Goal: Transaction & Acquisition: Book appointment/travel/reservation

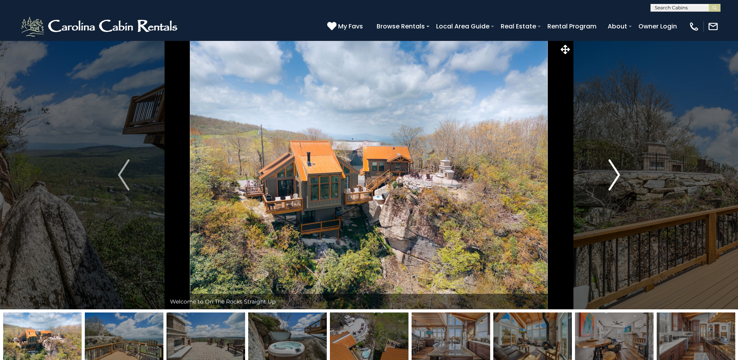
click at [616, 173] on img "Next" at bounding box center [615, 174] width 12 height 31
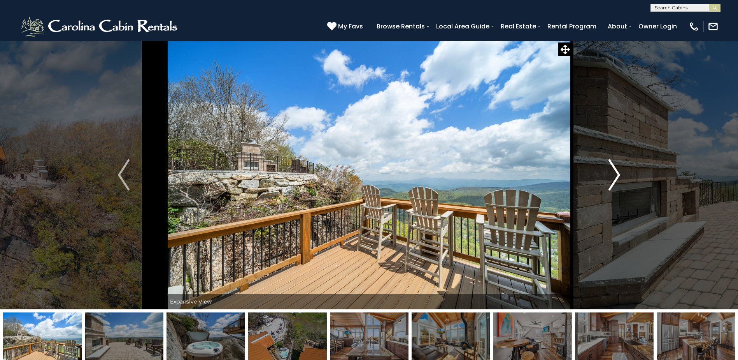
click at [616, 174] on img "Next" at bounding box center [615, 174] width 12 height 31
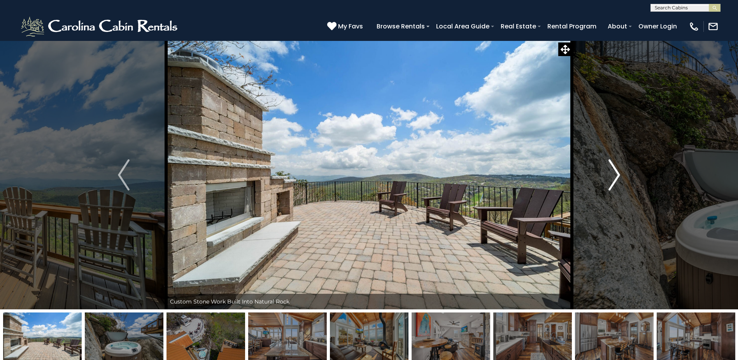
click at [616, 174] on img "Next" at bounding box center [615, 174] width 12 height 31
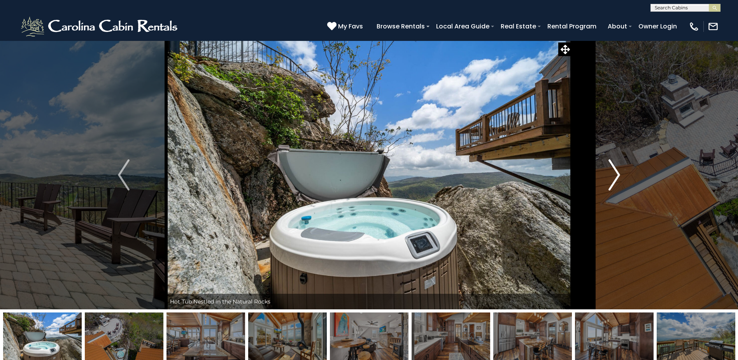
click at [616, 174] on img "Next" at bounding box center [615, 174] width 12 height 31
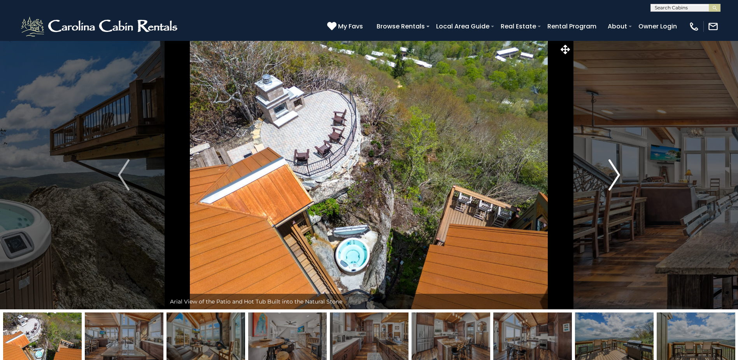
click at [616, 174] on img "Next" at bounding box center [615, 174] width 12 height 31
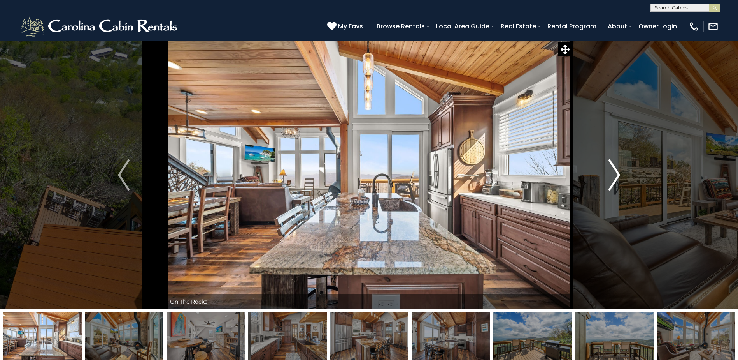
click at [616, 174] on img "Next" at bounding box center [615, 174] width 12 height 31
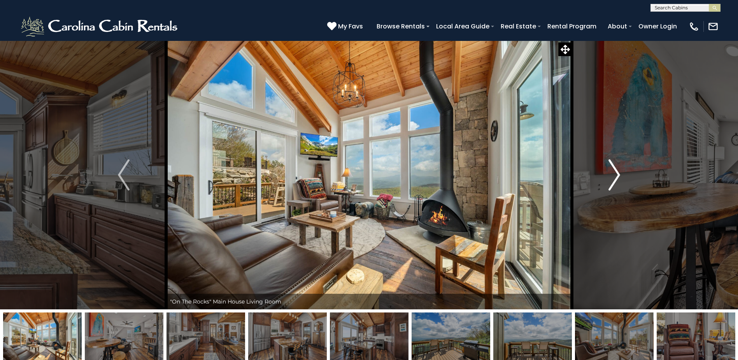
click at [616, 174] on img "Next" at bounding box center [615, 174] width 12 height 31
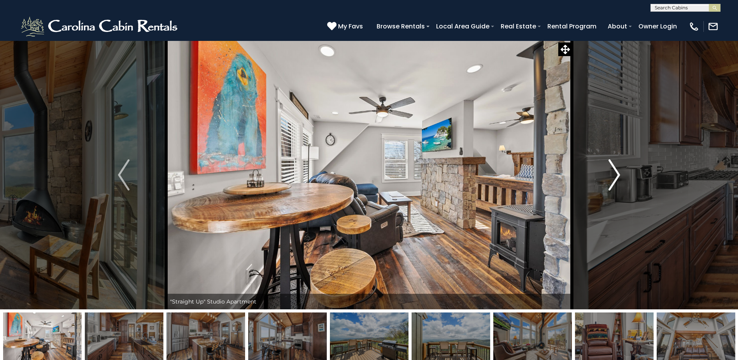
click at [616, 174] on img "Next" at bounding box center [615, 174] width 12 height 31
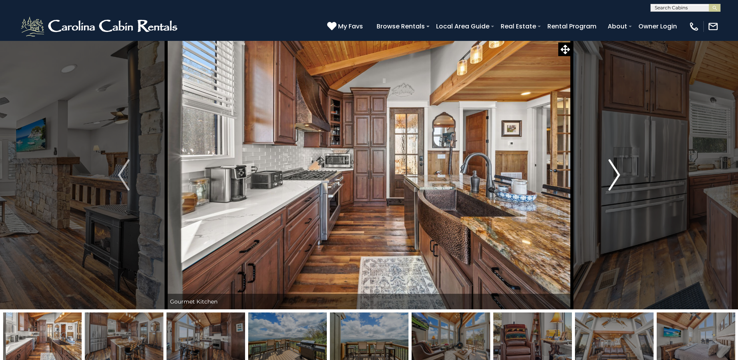
click at [616, 174] on img "Next" at bounding box center [615, 174] width 12 height 31
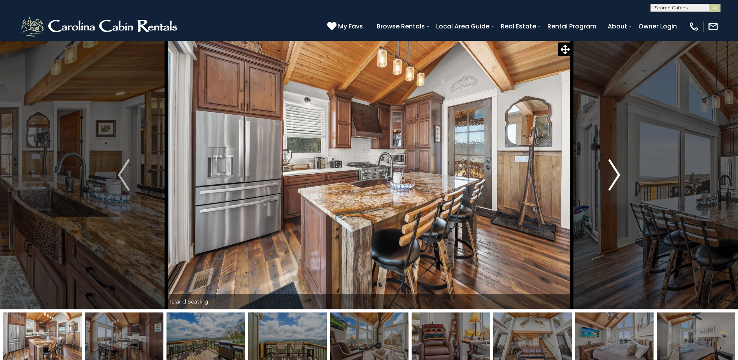
click at [616, 174] on img "Next" at bounding box center [615, 174] width 12 height 31
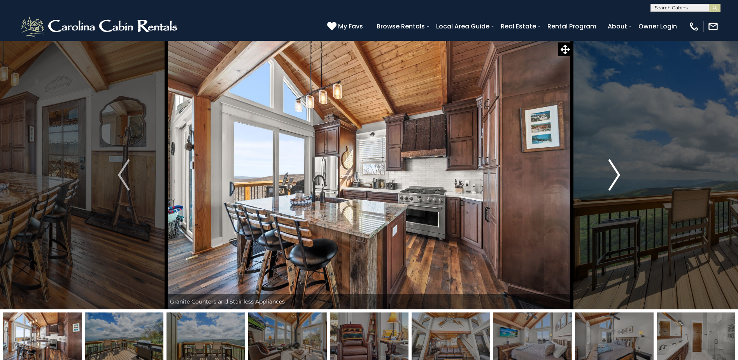
click at [616, 174] on img "Next" at bounding box center [615, 174] width 12 height 31
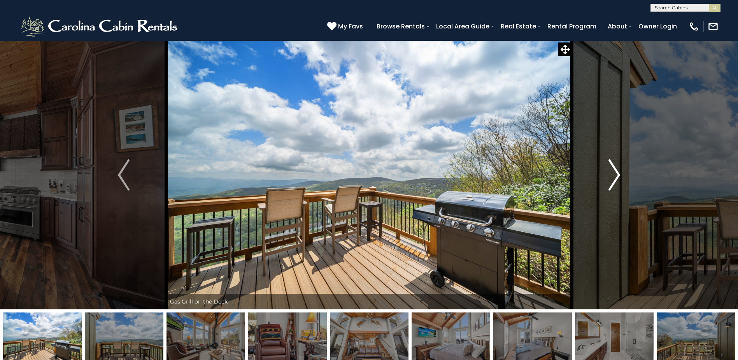
click at [616, 174] on img "Next" at bounding box center [615, 174] width 12 height 31
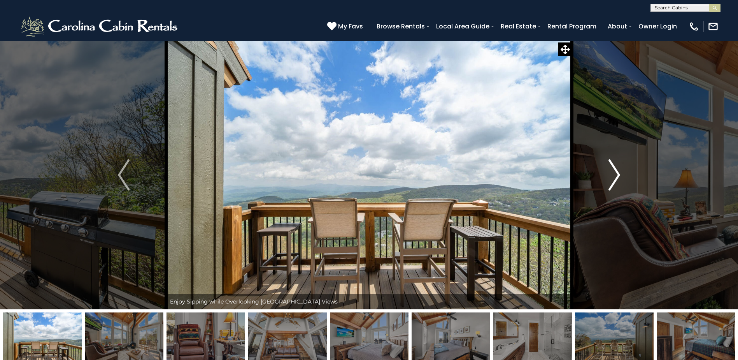
click at [616, 174] on img "Next" at bounding box center [615, 174] width 12 height 31
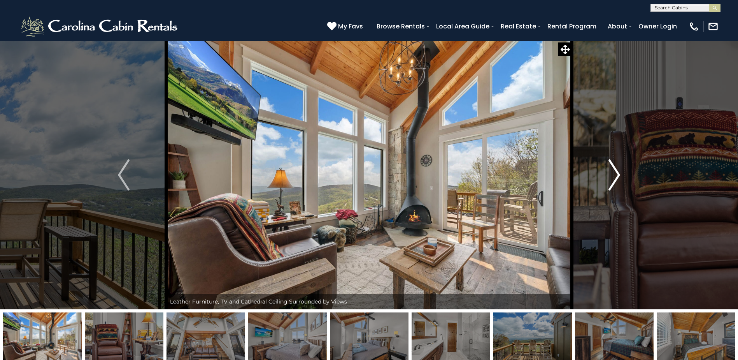
click at [616, 174] on img "Next" at bounding box center [615, 174] width 12 height 31
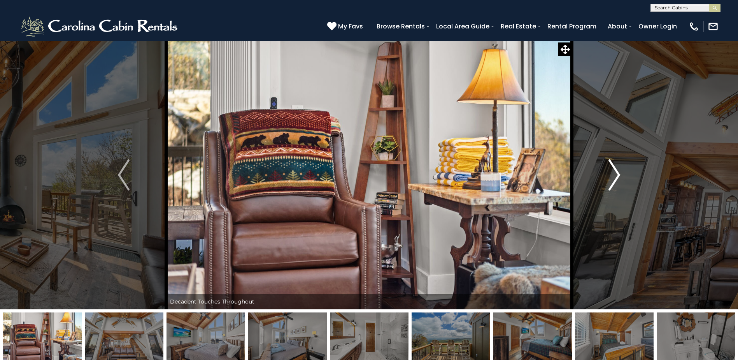
click at [616, 174] on img "Next" at bounding box center [615, 174] width 12 height 31
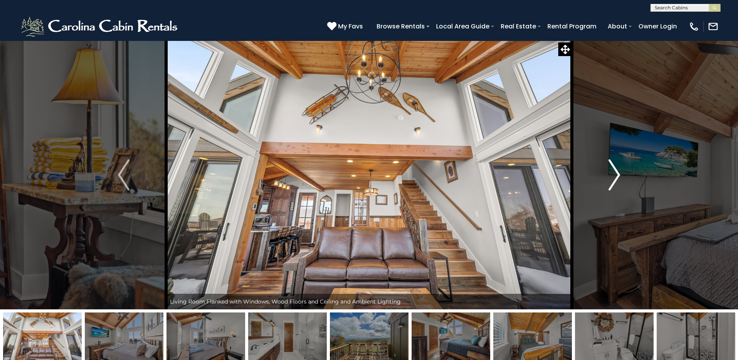
click at [616, 174] on img "Next" at bounding box center [615, 174] width 12 height 31
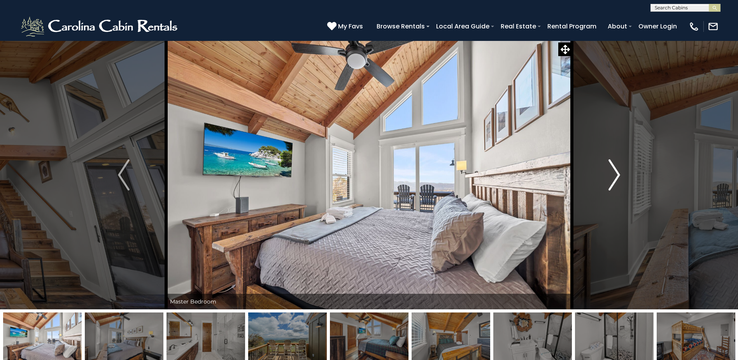
click at [616, 174] on img "Next" at bounding box center [615, 174] width 12 height 31
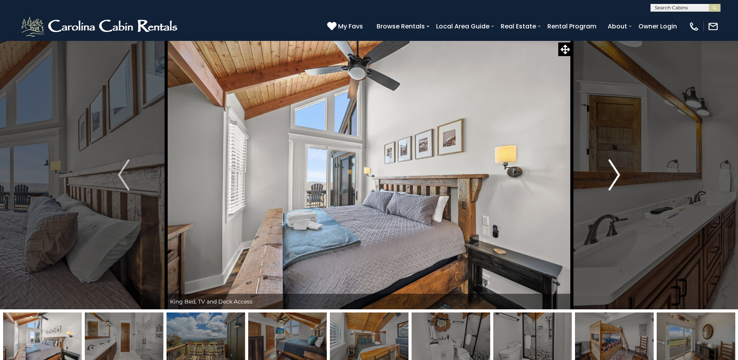
click at [616, 174] on img "Next" at bounding box center [615, 174] width 12 height 31
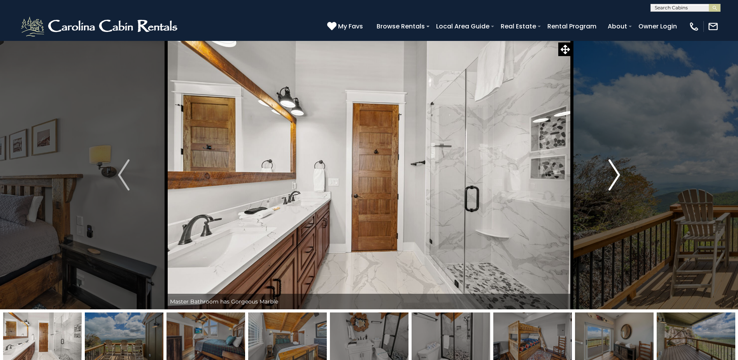
click at [616, 174] on img "Next" at bounding box center [615, 174] width 12 height 31
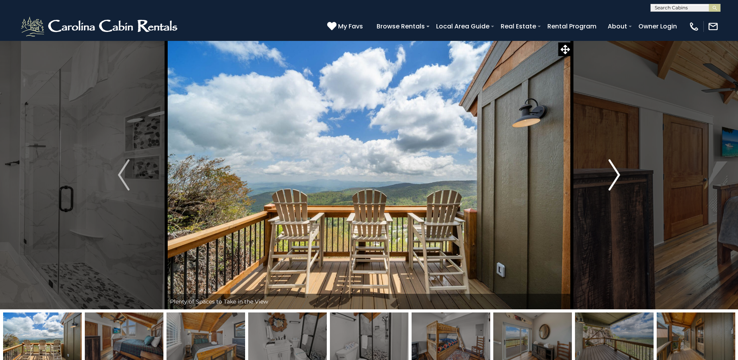
click at [616, 175] on img "Next" at bounding box center [615, 174] width 12 height 31
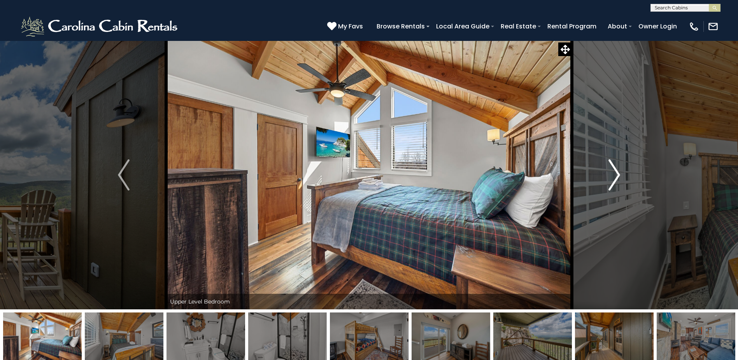
click at [616, 175] on img "Next" at bounding box center [615, 174] width 12 height 31
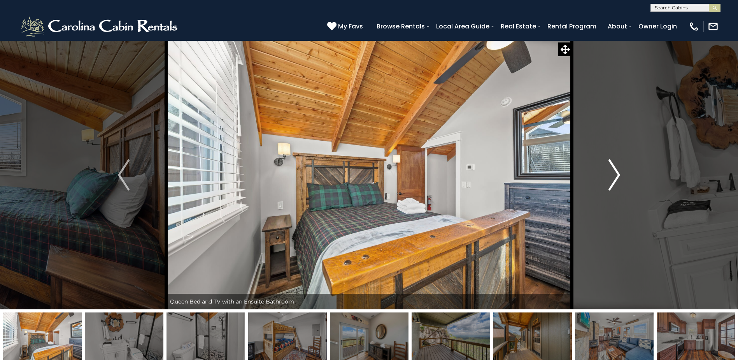
click at [616, 175] on img "Next" at bounding box center [615, 174] width 12 height 31
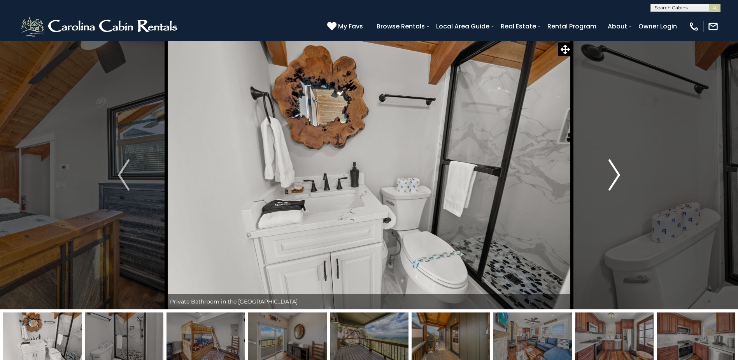
click at [616, 175] on img "Next" at bounding box center [615, 174] width 12 height 31
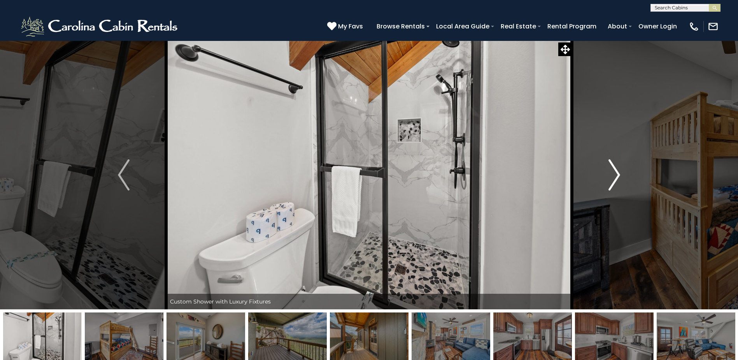
click at [616, 175] on img "Next" at bounding box center [615, 174] width 12 height 31
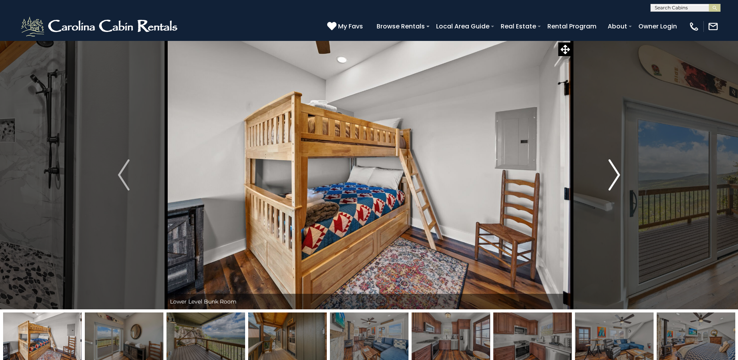
click at [616, 175] on img "Next" at bounding box center [615, 174] width 12 height 31
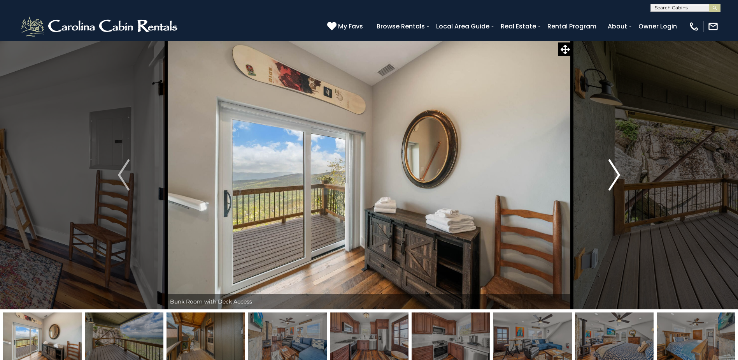
click at [616, 175] on img "Next" at bounding box center [615, 174] width 12 height 31
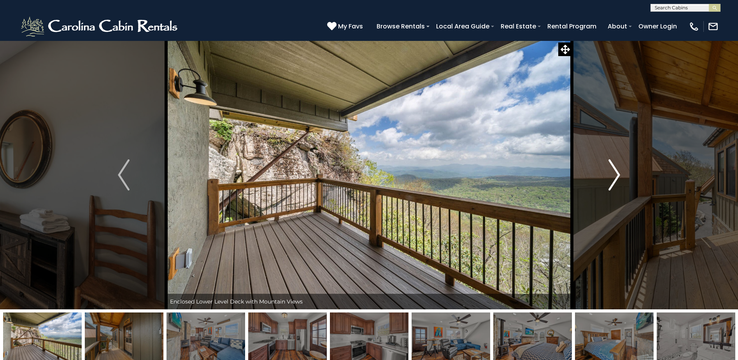
click at [616, 175] on img "Next" at bounding box center [615, 174] width 12 height 31
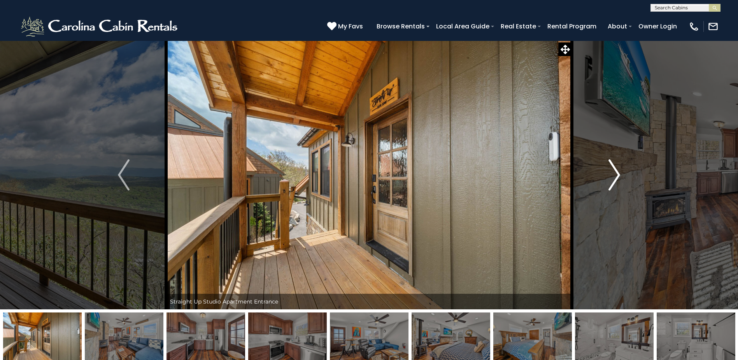
click at [616, 175] on img "Next" at bounding box center [615, 174] width 12 height 31
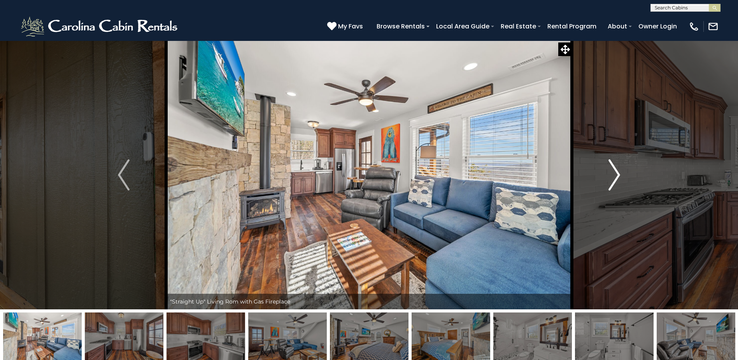
click at [616, 175] on img "Next" at bounding box center [615, 174] width 12 height 31
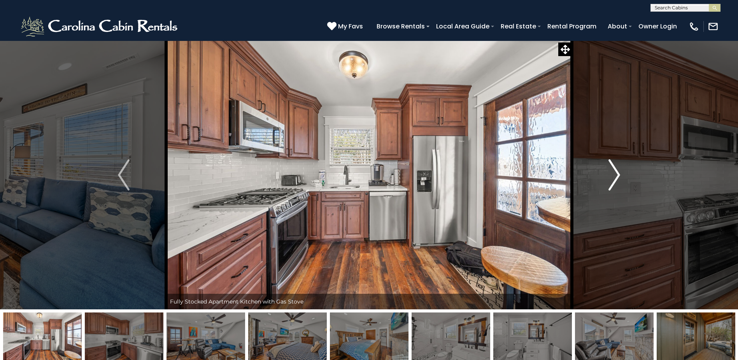
click at [616, 175] on img "Next" at bounding box center [615, 174] width 12 height 31
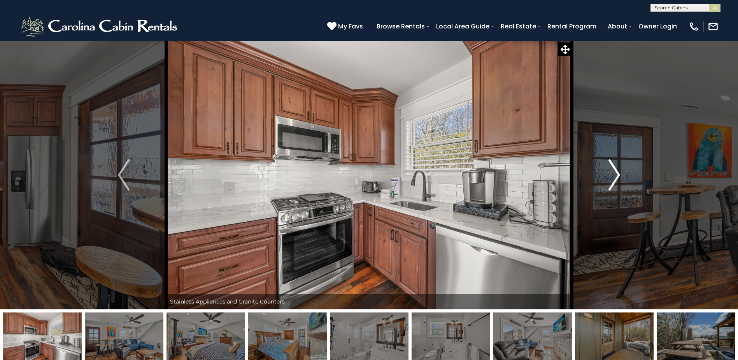
click at [616, 175] on img "Next" at bounding box center [615, 174] width 12 height 31
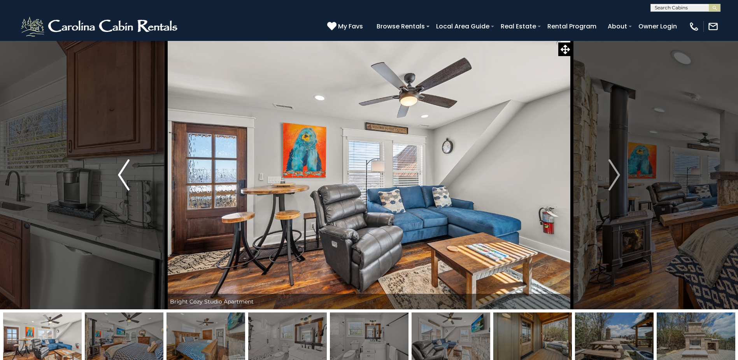
click at [128, 170] on img "Previous" at bounding box center [124, 174] width 12 height 31
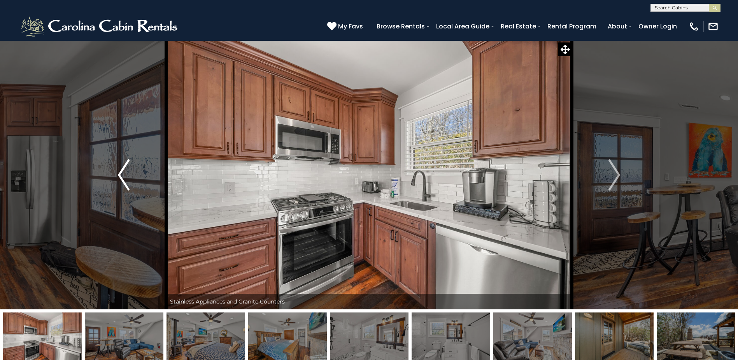
click at [128, 170] on img "Previous" at bounding box center [124, 174] width 12 height 31
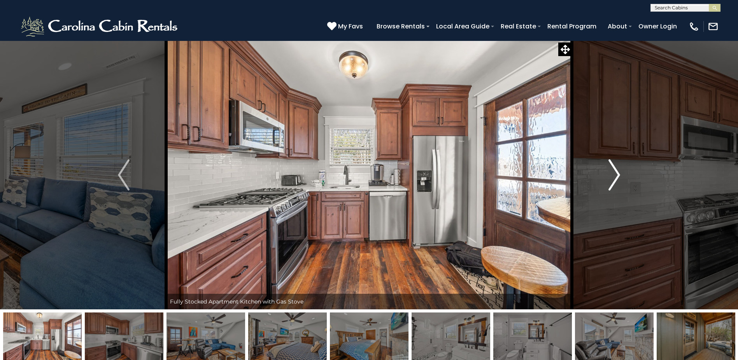
click at [612, 177] on img "Next" at bounding box center [615, 174] width 12 height 31
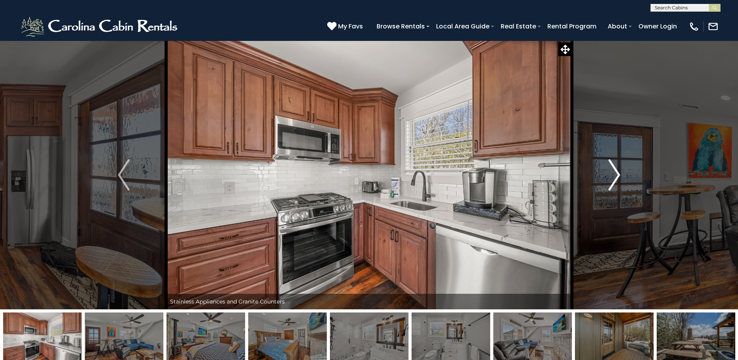
click at [612, 177] on img "Next" at bounding box center [615, 174] width 12 height 31
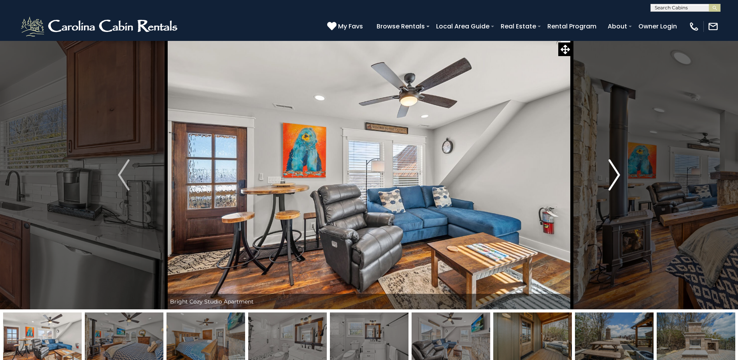
click at [609, 182] on img "Next" at bounding box center [615, 174] width 12 height 31
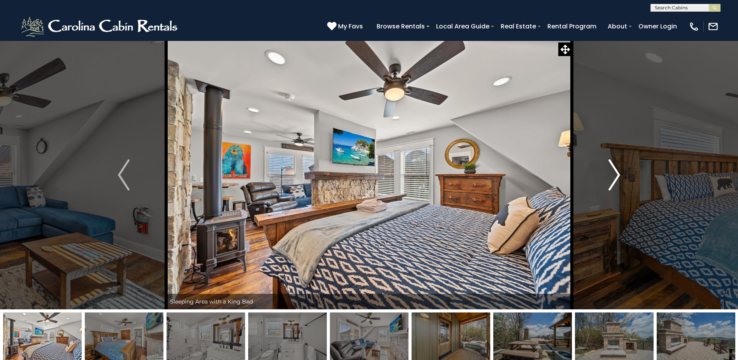
click at [613, 179] on img "Next" at bounding box center [615, 174] width 12 height 31
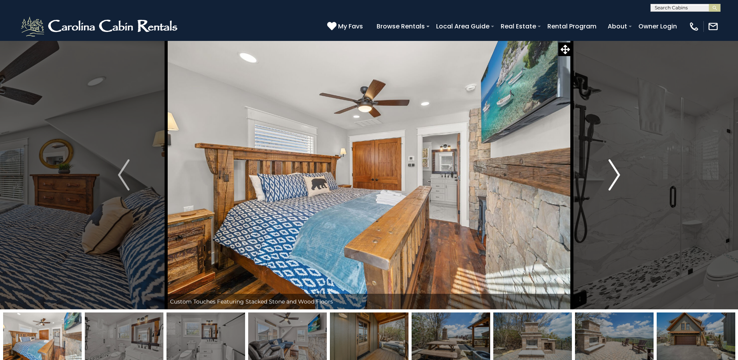
click at [613, 178] on img "Next" at bounding box center [615, 174] width 12 height 31
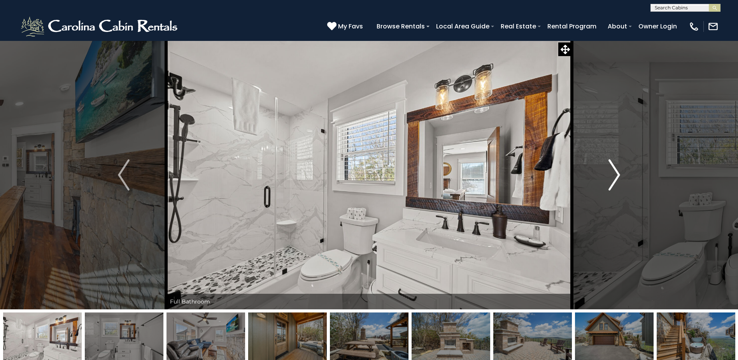
click at [613, 178] on img "Next" at bounding box center [615, 174] width 12 height 31
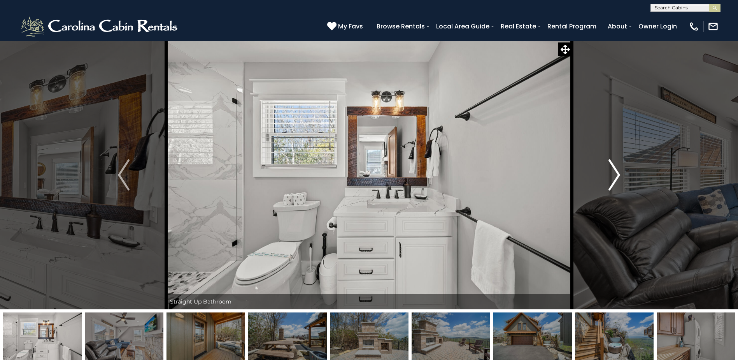
click at [613, 178] on img "Next" at bounding box center [615, 174] width 12 height 31
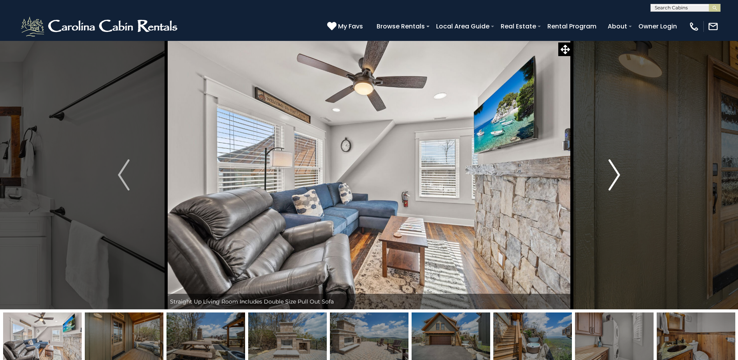
click at [613, 178] on img "Next" at bounding box center [615, 174] width 12 height 31
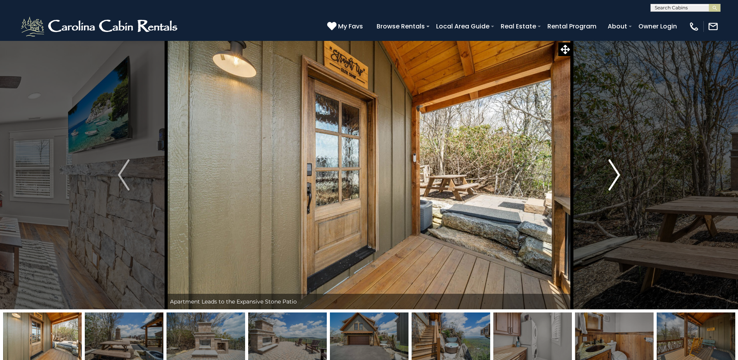
click at [613, 178] on img "Next" at bounding box center [615, 174] width 12 height 31
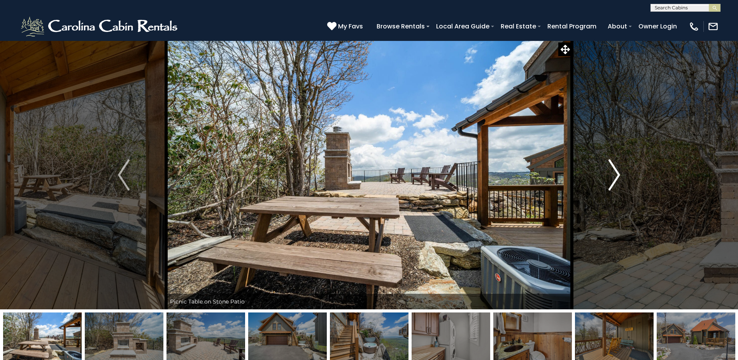
click at [614, 178] on img "Next" at bounding box center [615, 174] width 12 height 31
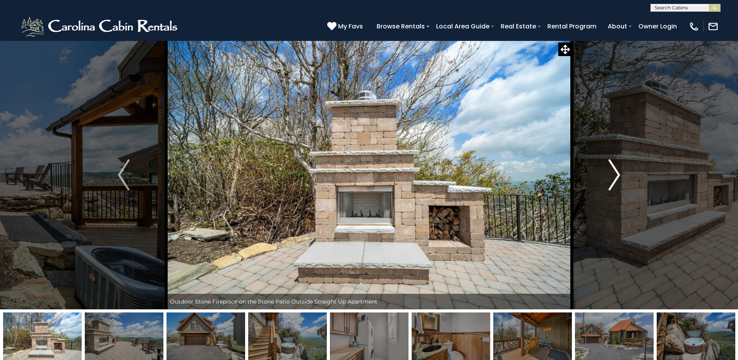
click at [615, 178] on img "Next" at bounding box center [615, 174] width 12 height 31
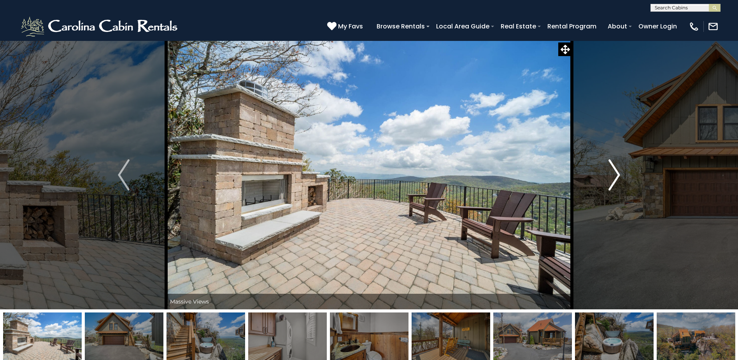
click at [615, 178] on img "Next" at bounding box center [615, 174] width 12 height 31
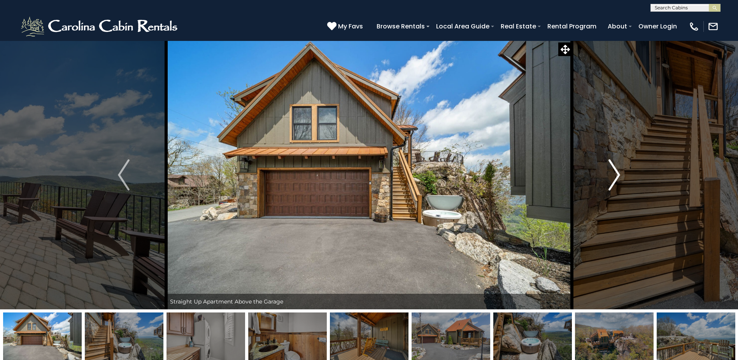
click at [615, 178] on img "Next" at bounding box center [615, 174] width 12 height 31
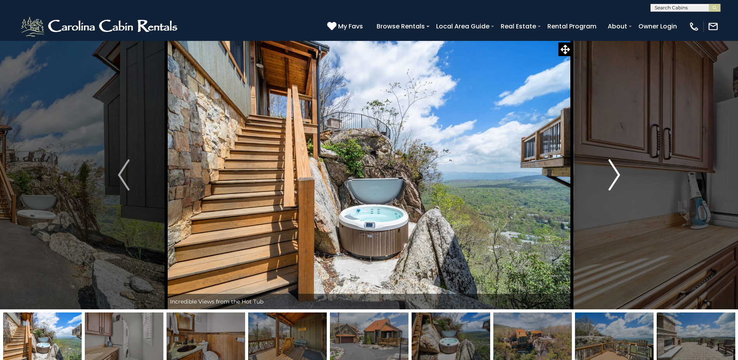
click at [615, 178] on img "Next" at bounding box center [615, 174] width 12 height 31
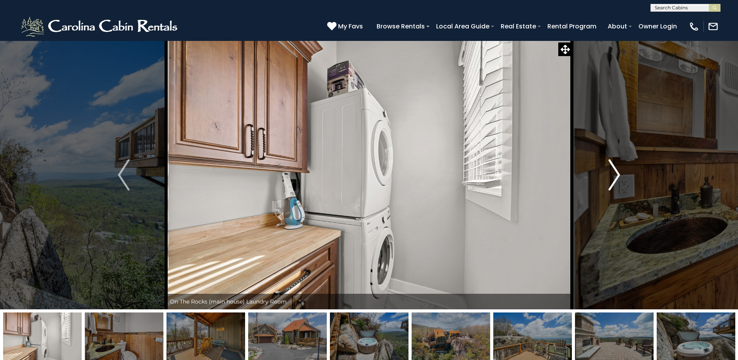
click at [616, 178] on img "Next" at bounding box center [615, 174] width 12 height 31
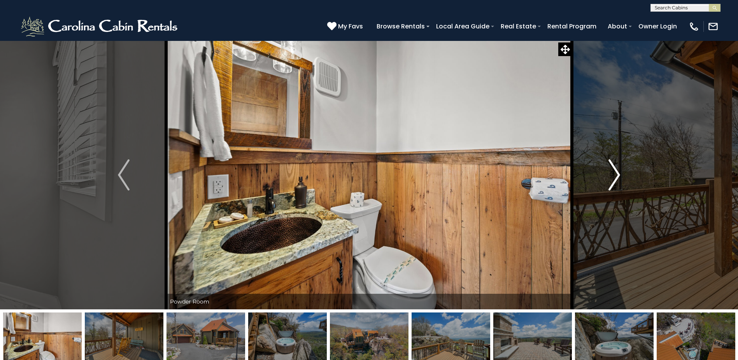
click at [616, 178] on img "Next" at bounding box center [615, 174] width 12 height 31
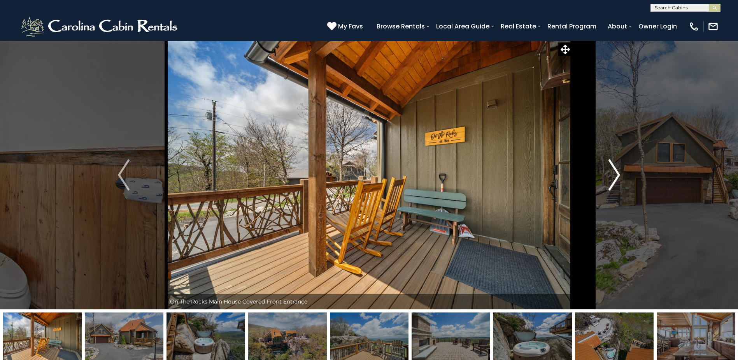
click at [616, 178] on img "Next" at bounding box center [615, 174] width 12 height 31
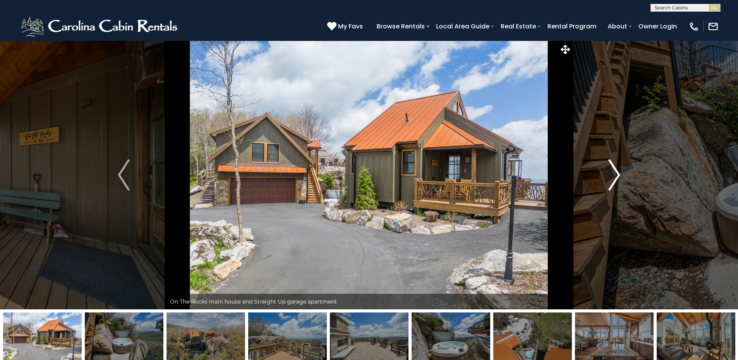
click at [616, 178] on img "Next" at bounding box center [615, 174] width 12 height 31
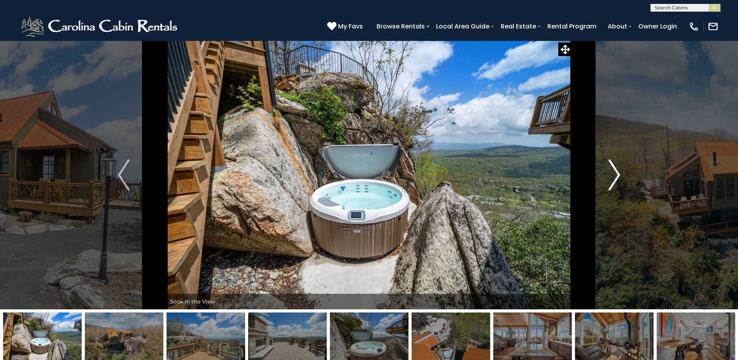
click at [616, 178] on img "Next" at bounding box center [615, 174] width 12 height 31
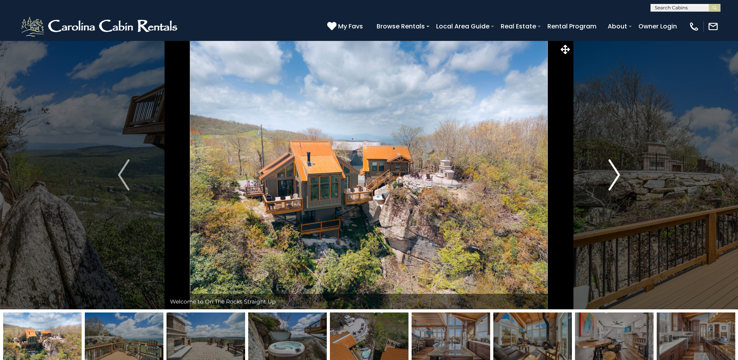
click at [616, 178] on img "Next" at bounding box center [615, 174] width 12 height 31
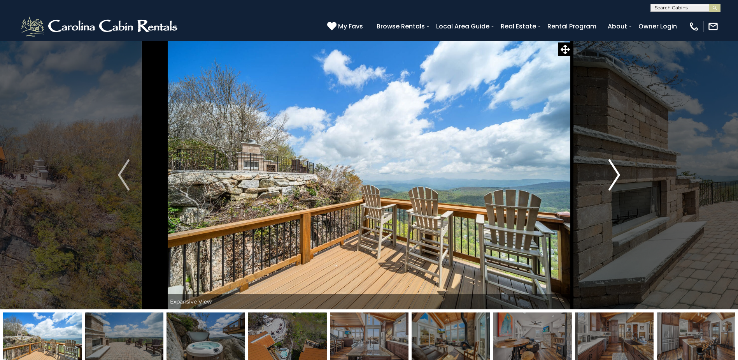
click at [616, 178] on img "Next" at bounding box center [615, 174] width 12 height 31
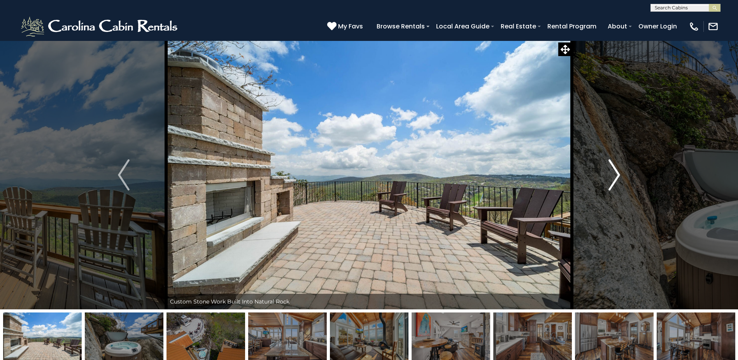
click at [616, 178] on img "Next" at bounding box center [615, 174] width 12 height 31
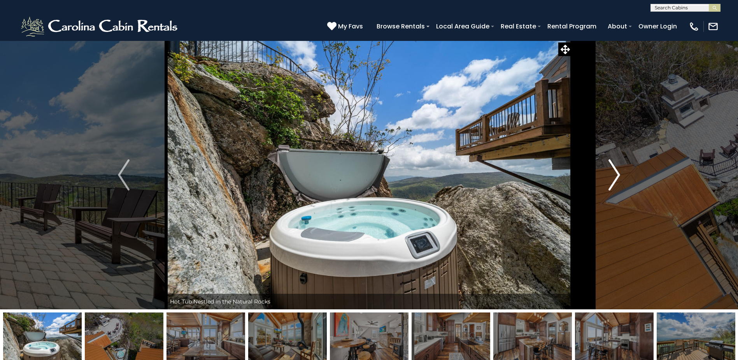
click at [616, 178] on img "Next" at bounding box center [615, 174] width 12 height 31
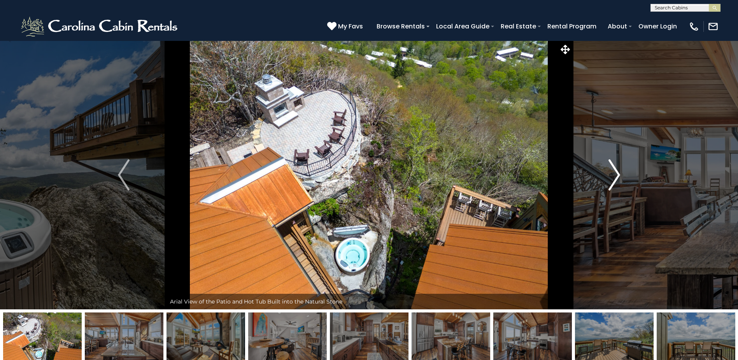
click at [616, 178] on img "Next" at bounding box center [615, 174] width 12 height 31
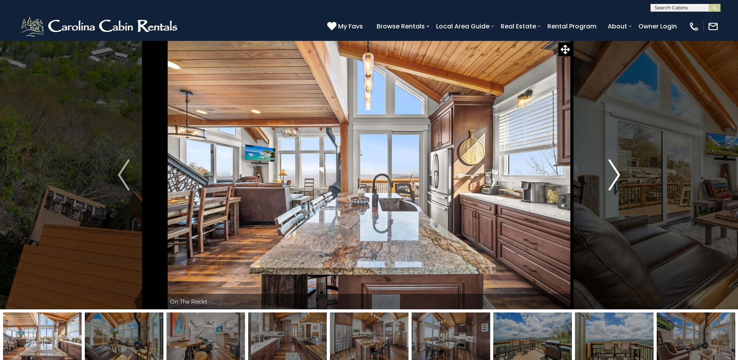
click at [616, 178] on img "Next" at bounding box center [615, 174] width 12 height 31
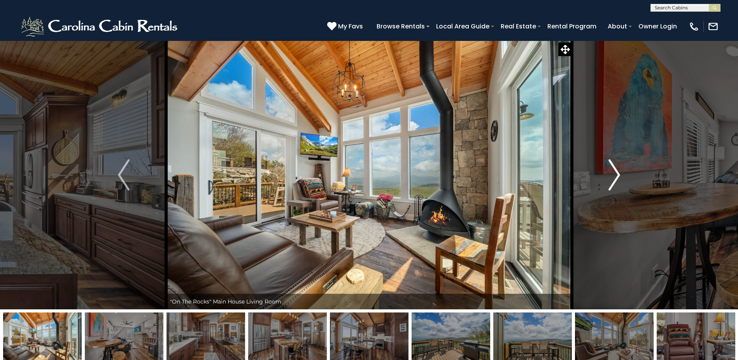
click at [616, 178] on img "Next" at bounding box center [615, 174] width 12 height 31
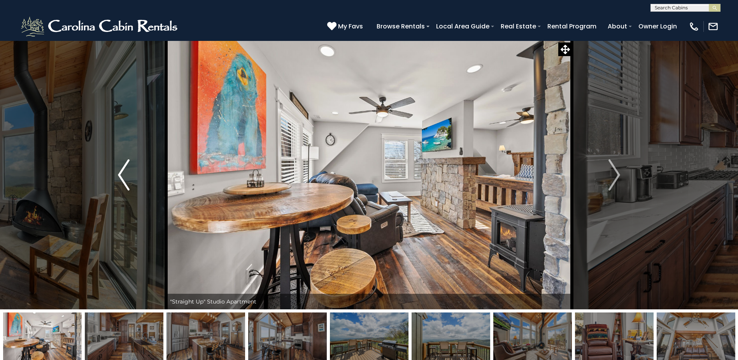
click at [126, 172] on img "Previous" at bounding box center [124, 174] width 12 height 31
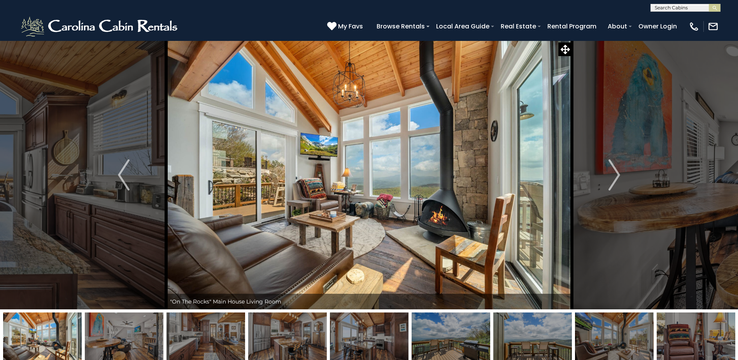
click at [449, 224] on img at bounding box center [369, 174] width 406 height 268
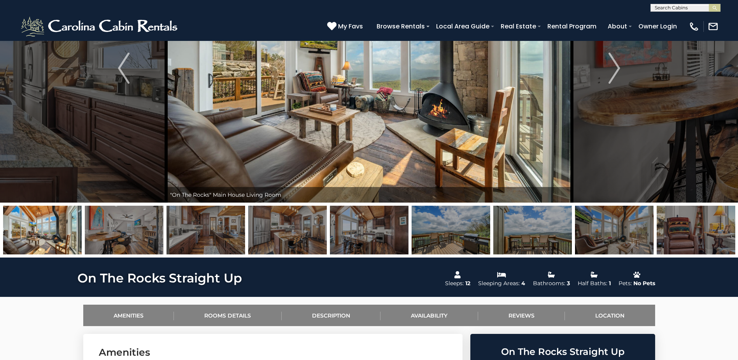
scroll to position [28, 0]
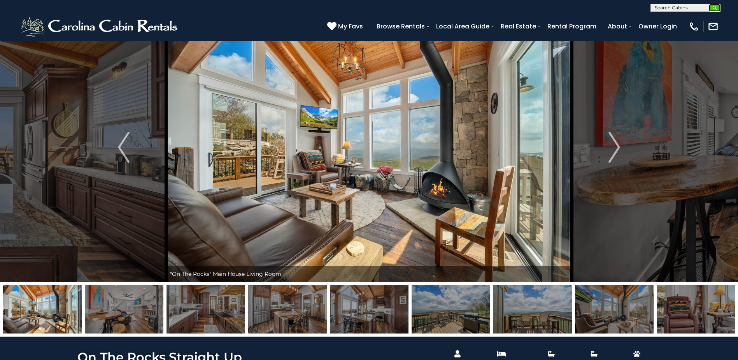
click at [713, 6] on img "submit" at bounding box center [715, 8] width 6 height 6
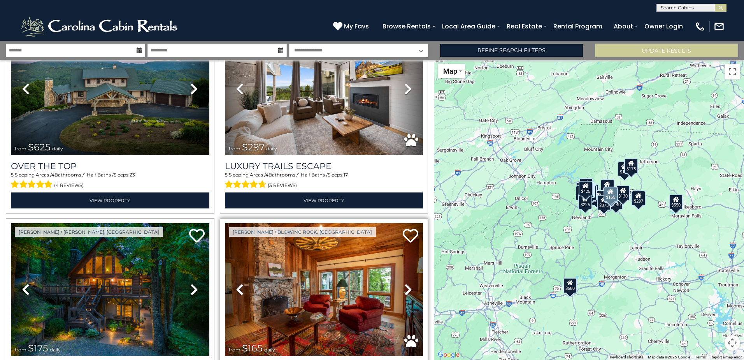
scroll to position [195, 0]
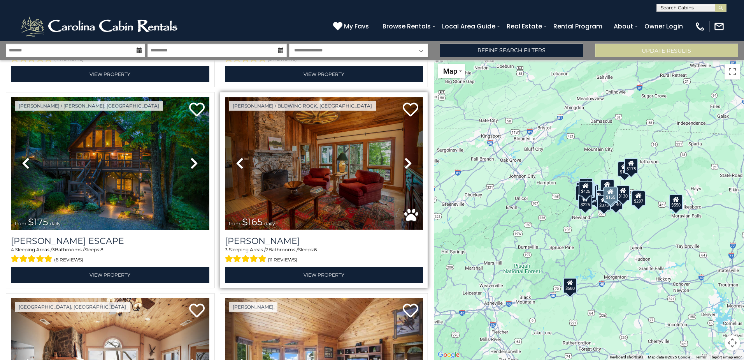
click at [346, 182] on img at bounding box center [324, 163] width 198 height 133
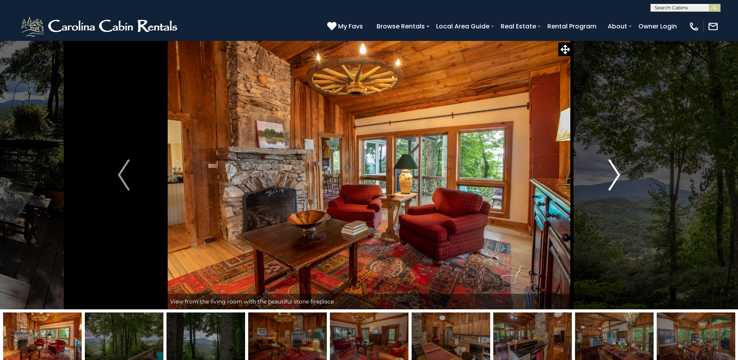
click at [612, 175] on img "Next" at bounding box center [615, 174] width 12 height 31
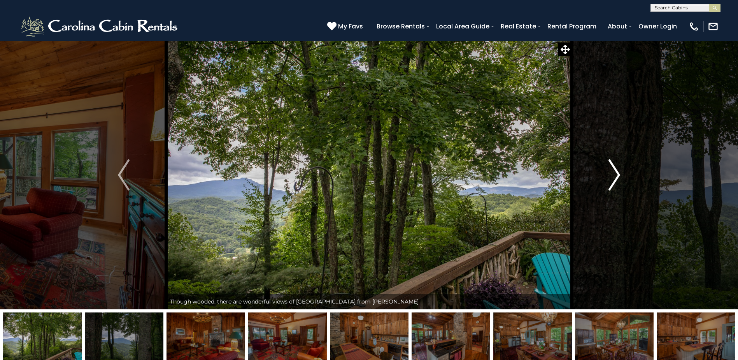
click at [609, 175] on img "Next" at bounding box center [615, 174] width 12 height 31
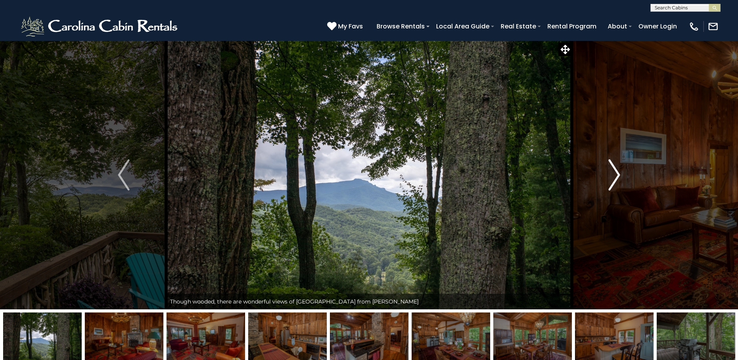
click at [609, 176] on img "Next" at bounding box center [615, 174] width 12 height 31
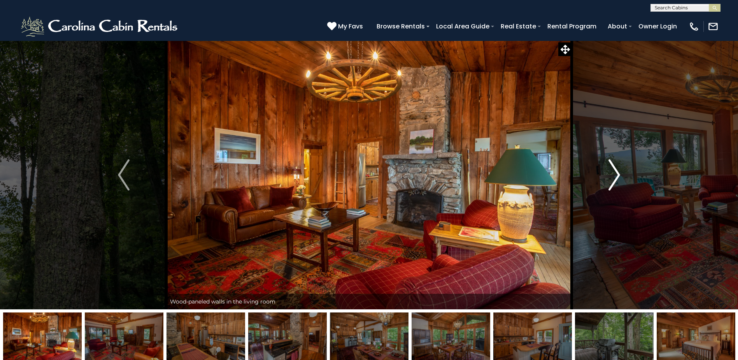
click at [609, 177] on img "Next" at bounding box center [615, 174] width 12 height 31
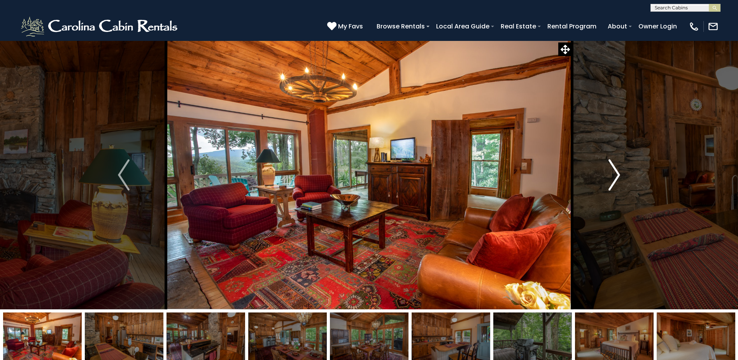
click at [609, 177] on img "Next" at bounding box center [615, 174] width 12 height 31
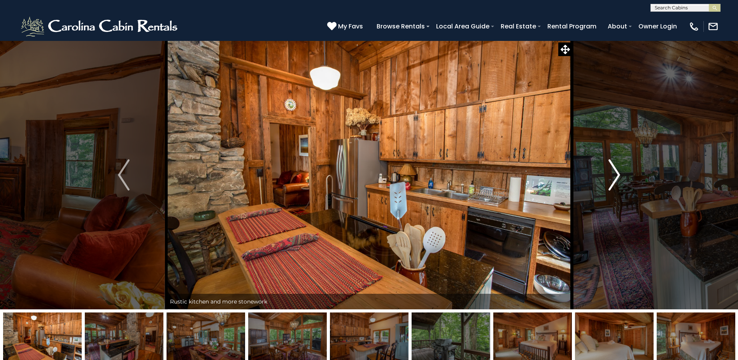
click at [608, 178] on button "Next" at bounding box center [614, 174] width 85 height 268
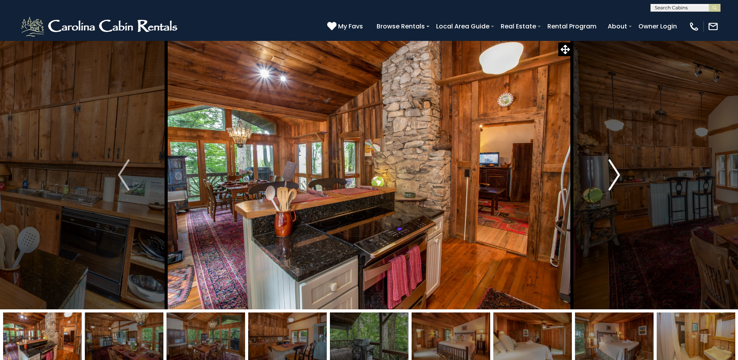
click at [608, 178] on button "Next" at bounding box center [614, 174] width 85 height 268
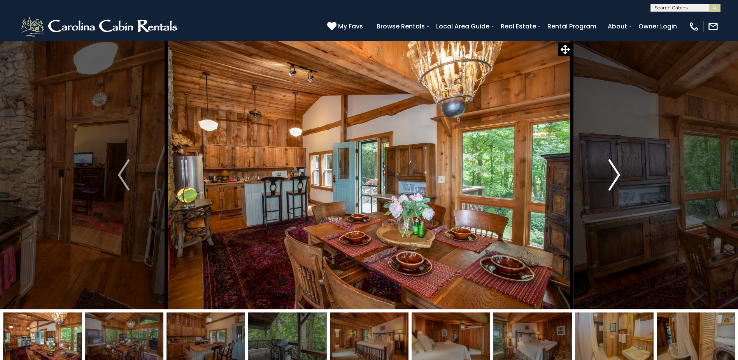
click at [607, 179] on button "Next" at bounding box center [614, 174] width 85 height 268
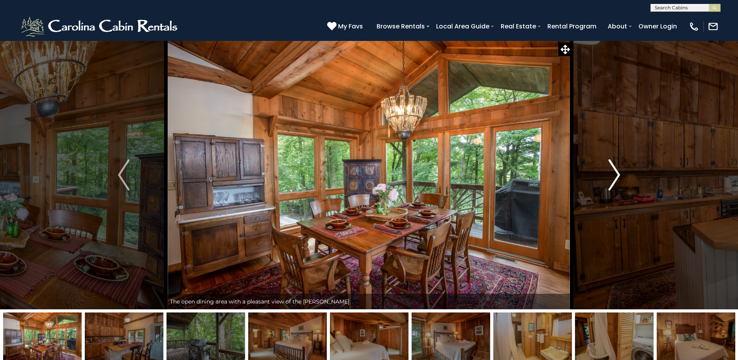
click at [607, 179] on button "Next" at bounding box center [614, 174] width 85 height 268
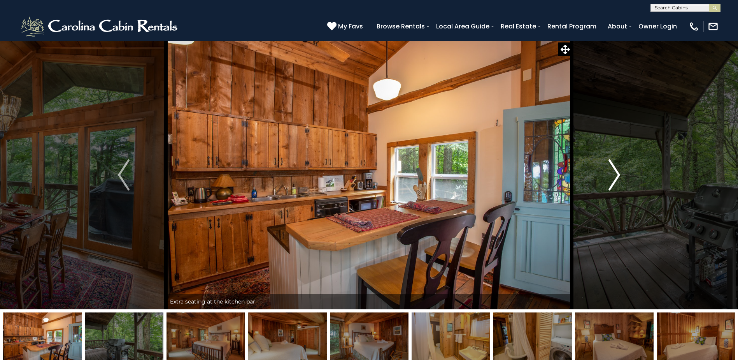
click at [607, 179] on button "Next" at bounding box center [614, 174] width 85 height 268
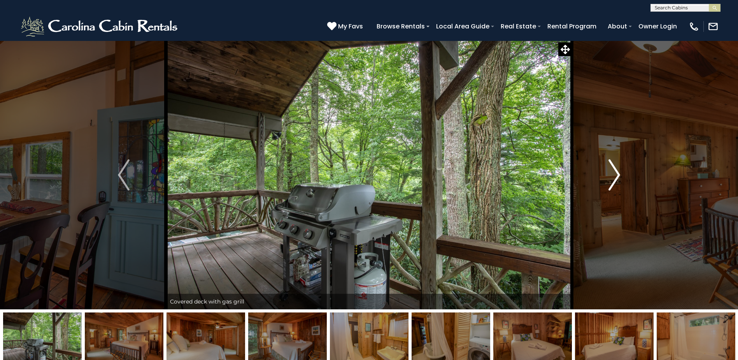
click at [607, 180] on button "Next" at bounding box center [614, 174] width 85 height 268
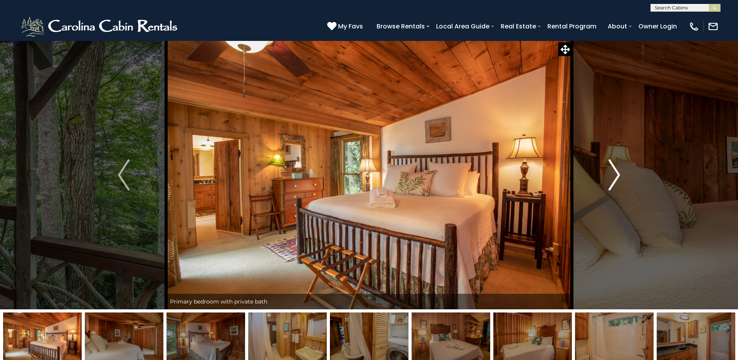
click at [607, 180] on button "Next" at bounding box center [614, 174] width 85 height 268
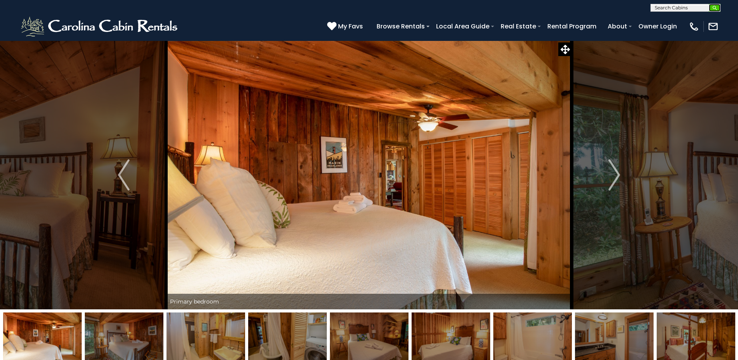
click at [716, 11] on img "submit" at bounding box center [715, 8] width 6 height 6
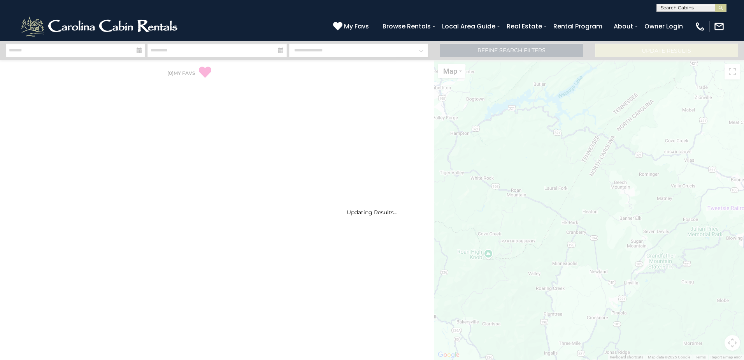
click at [710, 6] on input "text" at bounding box center [691, 9] width 68 height 8
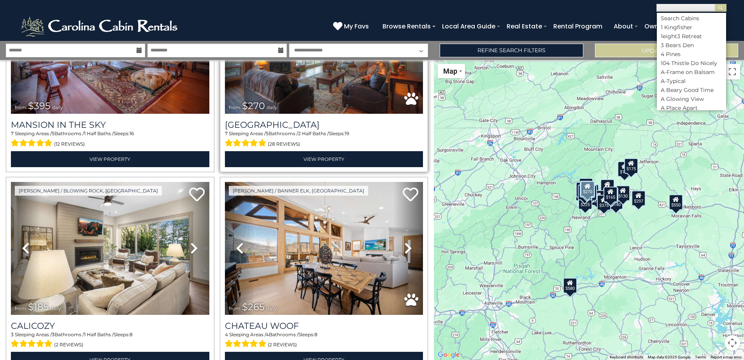
scroll to position [973, 0]
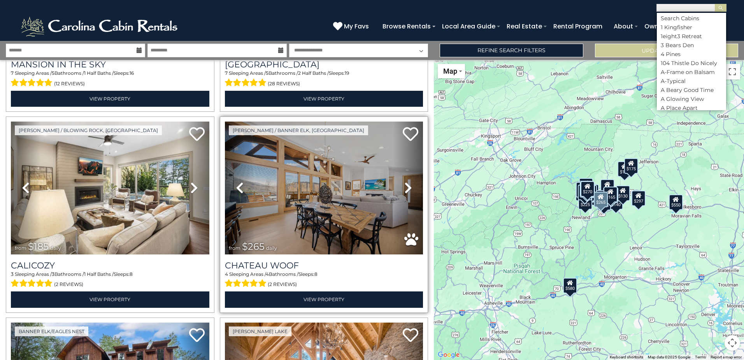
click at [404, 181] on icon at bounding box center [408, 187] width 8 height 12
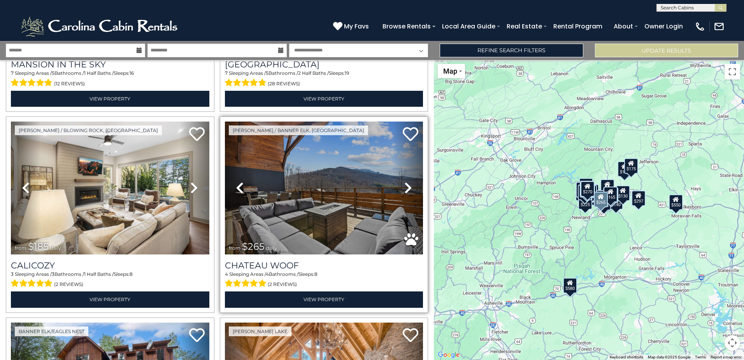
click at [404, 182] on icon at bounding box center [408, 187] width 8 height 12
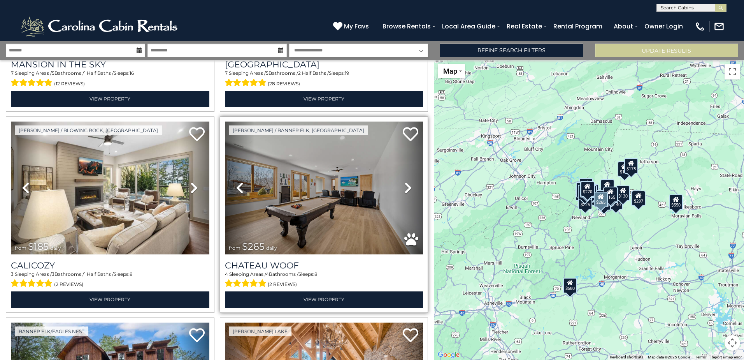
click at [404, 184] on icon at bounding box center [408, 187] width 8 height 12
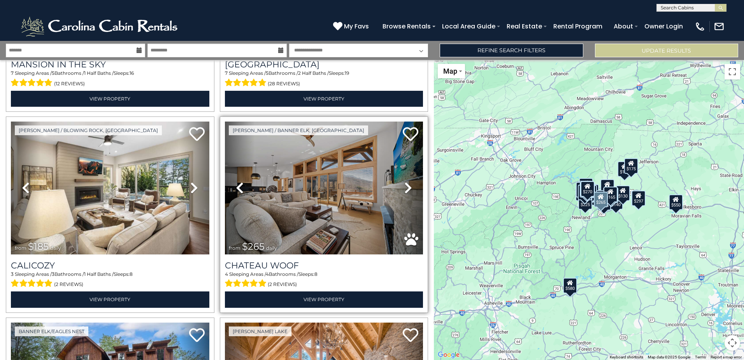
click at [405, 184] on icon at bounding box center [408, 187] width 8 height 12
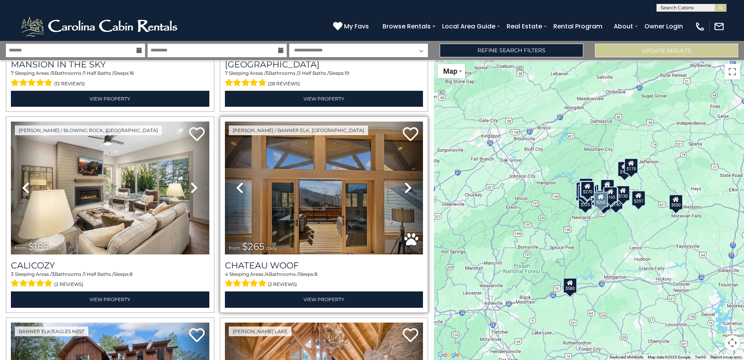
click at [405, 186] on icon at bounding box center [408, 187] width 8 height 12
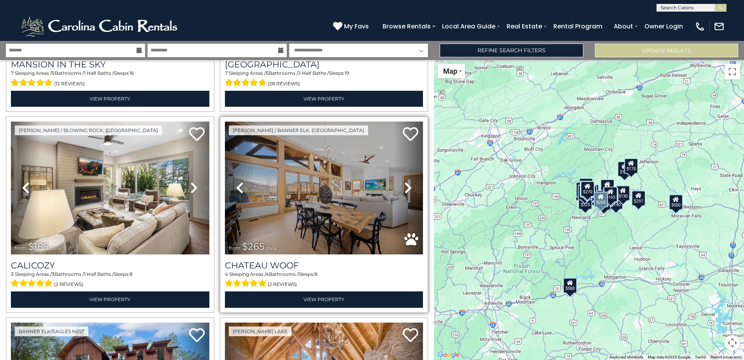
click at [405, 187] on icon at bounding box center [408, 187] width 8 height 12
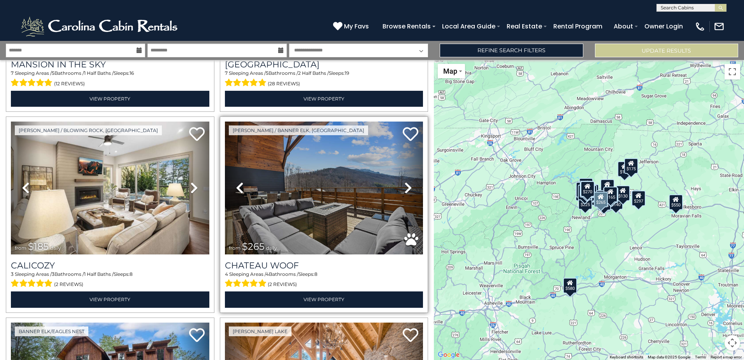
click at [405, 187] on icon at bounding box center [408, 187] width 8 height 12
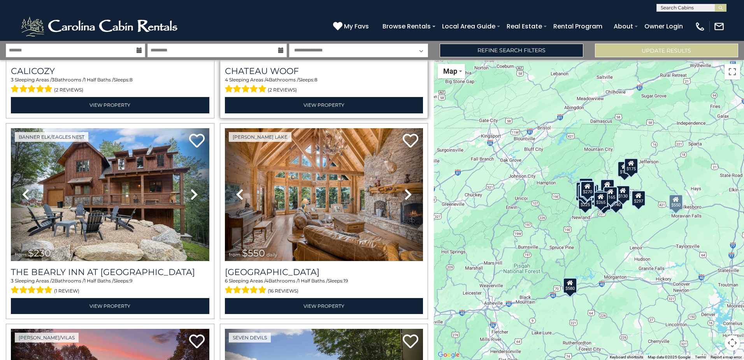
scroll to position [1167, 0]
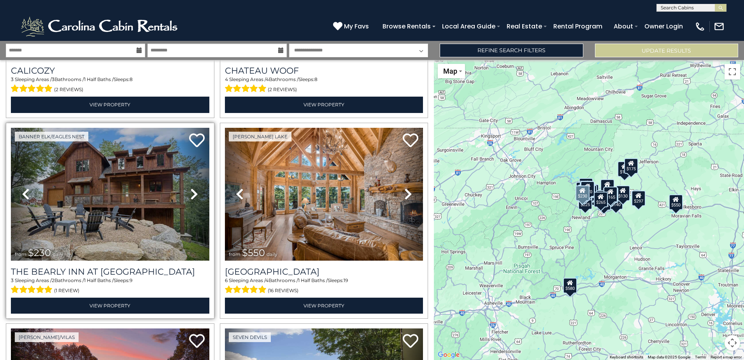
click at [193, 188] on icon at bounding box center [194, 194] width 8 height 12
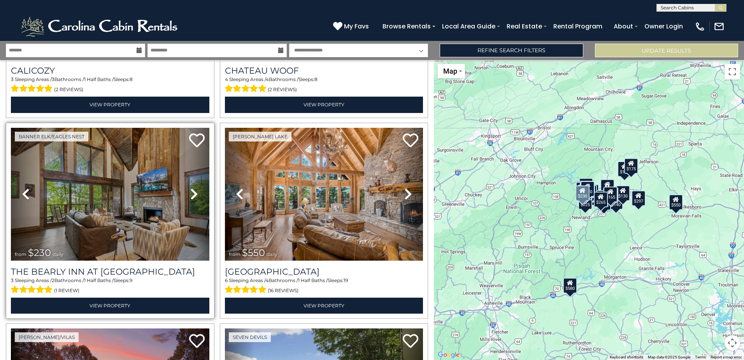
click at [193, 188] on icon at bounding box center [194, 194] width 8 height 12
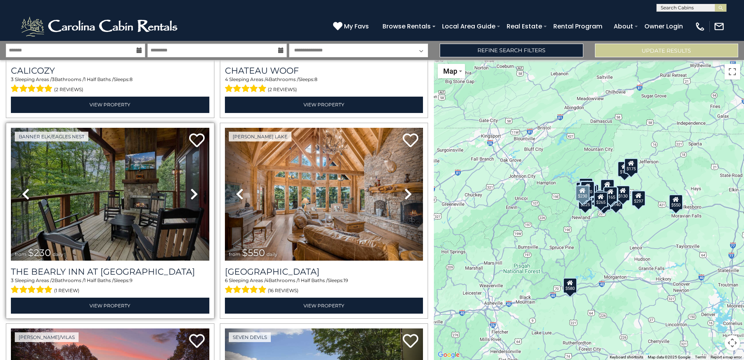
click at [25, 188] on icon at bounding box center [26, 194] width 8 height 12
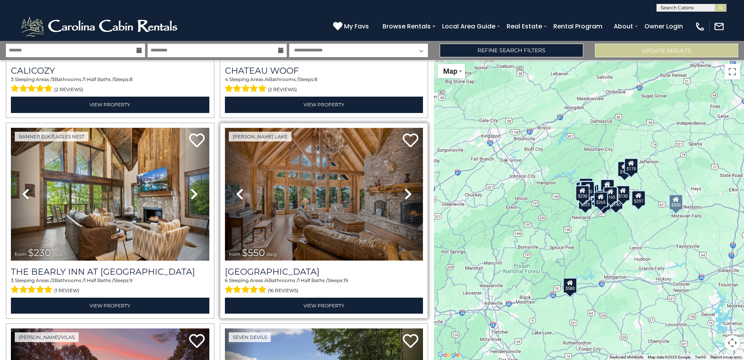
click at [372, 194] on img at bounding box center [324, 194] width 198 height 133
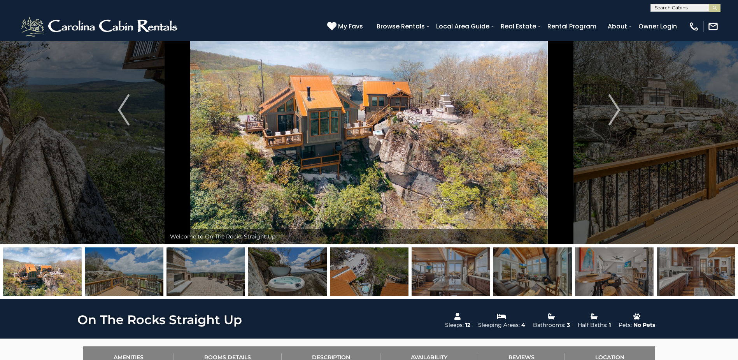
scroll to position [0, 0]
click at [684, 11] on input "text" at bounding box center [685, 9] width 68 height 8
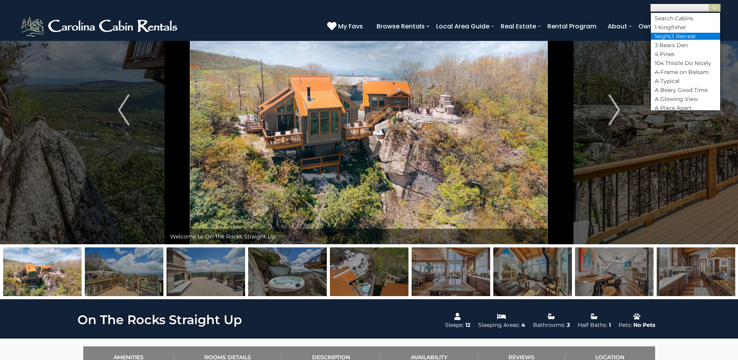
click at [716, 39] on li "1eight3 Retreat" at bounding box center [685, 36] width 69 height 7
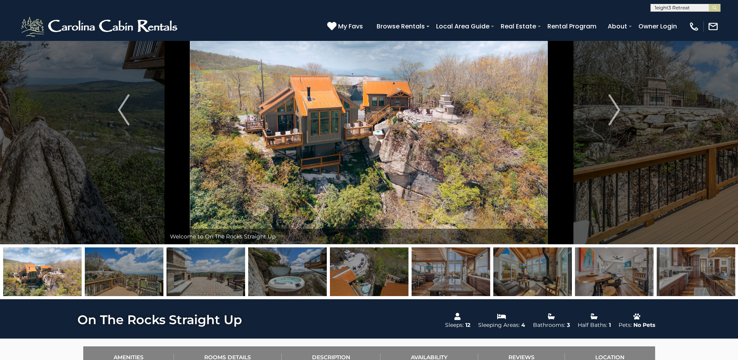
click at [706, 7] on input "text" at bounding box center [685, 9] width 68 height 8
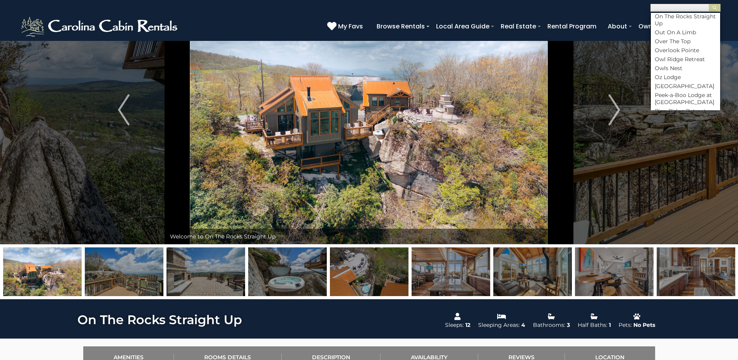
scroll to position [2785, 0]
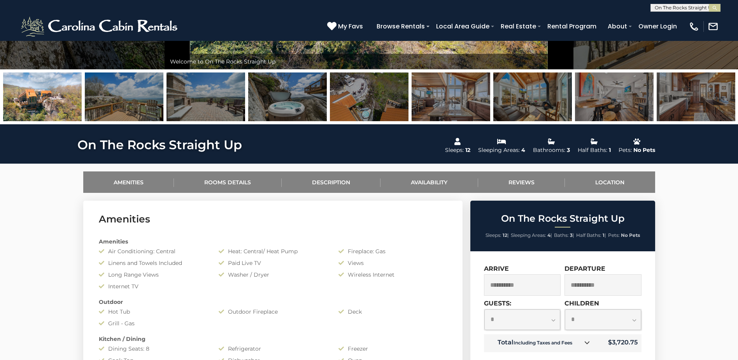
scroll to position [0, 0]
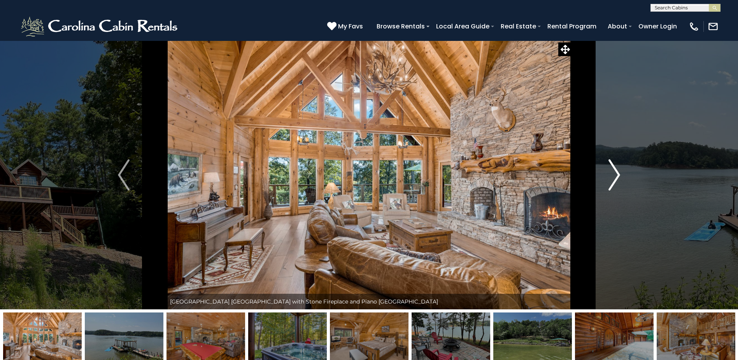
click at [616, 178] on img "Next" at bounding box center [615, 174] width 12 height 31
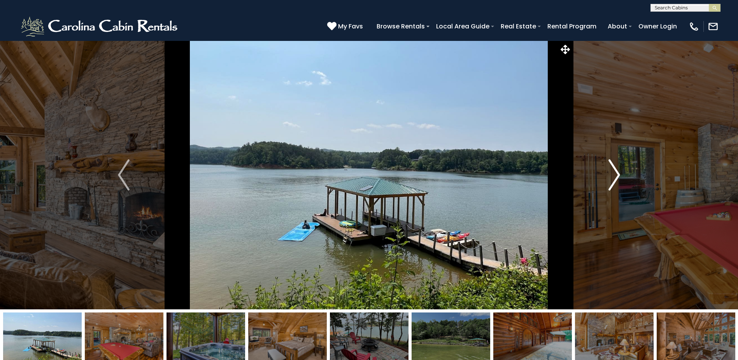
click at [616, 178] on img "Next" at bounding box center [615, 174] width 12 height 31
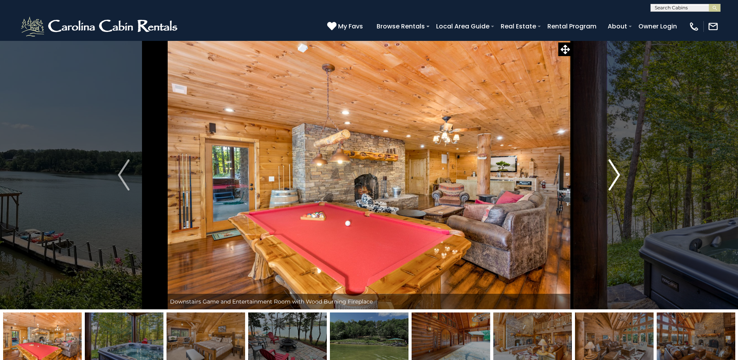
click at [616, 179] on img "Next" at bounding box center [615, 174] width 12 height 31
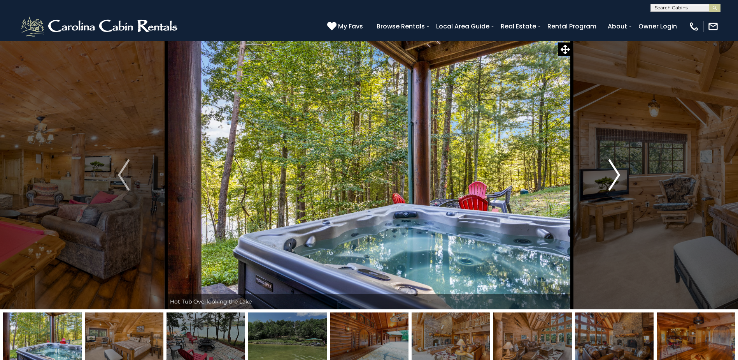
click at [616, 179] on img "Next" at bounding box center [615, 174] width 12 height 31
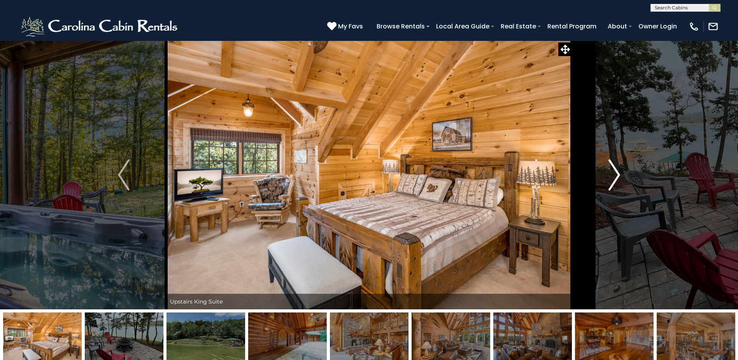
click at [616, 179] on img "Next" at bounding box center [615, 174] width 12 height 31
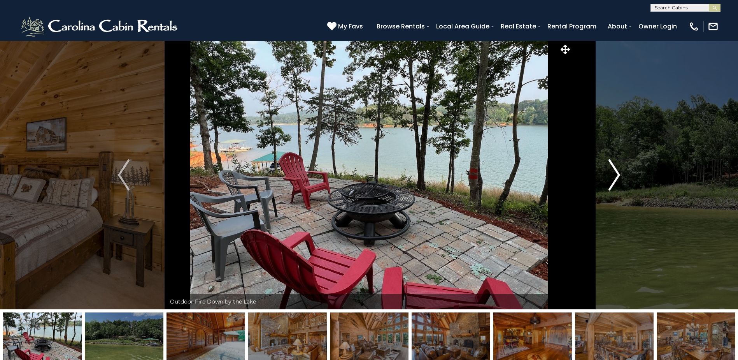
click at [616, 179] on img "Next" at bounding box center [615, 174] width 12 height 31
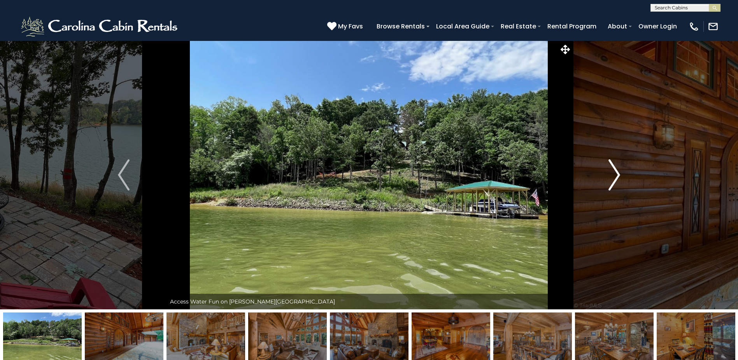
click at [616, 180] on img "Next" at bounding box center [615, 174] width 12 height 31
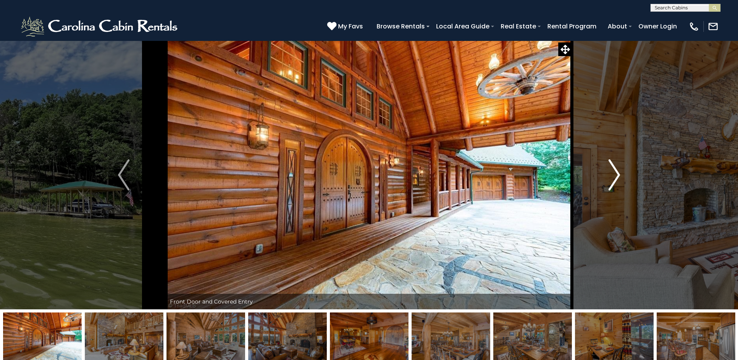
click at [616, 180] on img "Next" at bounding box center [615, 174] width 12 height 31
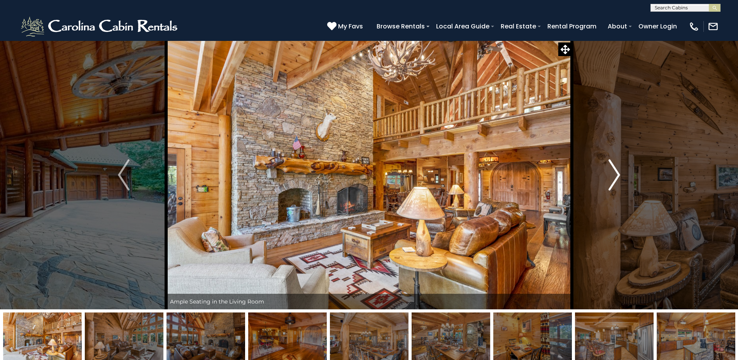
click at [616, 180] on img "Next" at bounding box center [615, 174] width 12 height 31
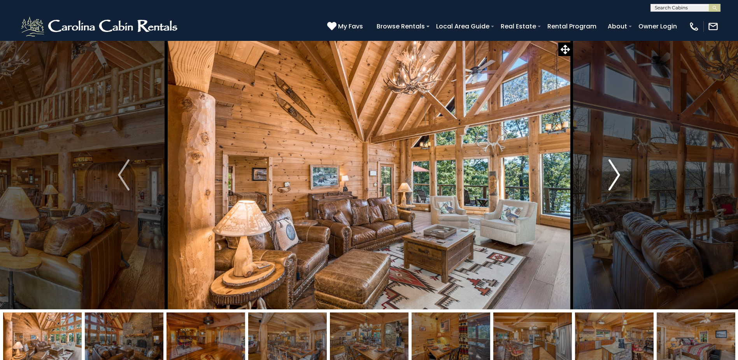
click at [616, 181] on img "Next" at bounding box center [615, 174] width 12 height 31
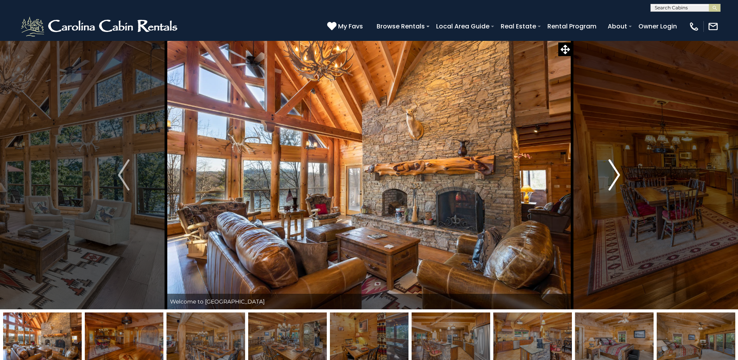
click at [616, 182] on img "Next" at bounding box center [615, 174] width 12 height 31
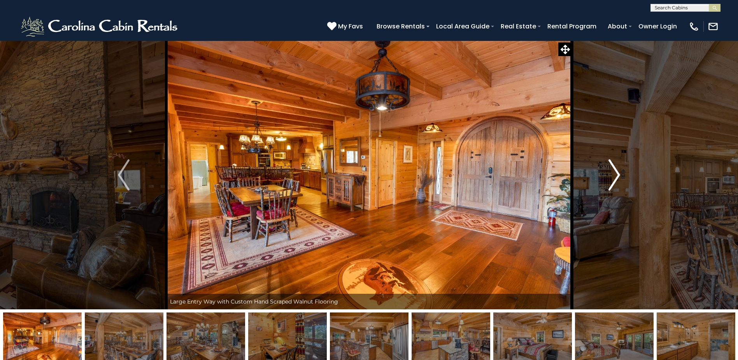
click at [616, 182] on img "Next" at bounding box center [615, 174] width 12 height 31
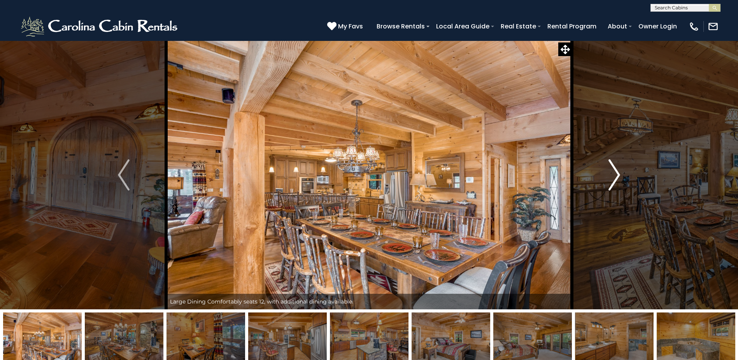
click at [616, 184] on img "Next" at bounding box center [615, 174] width 12 height 31
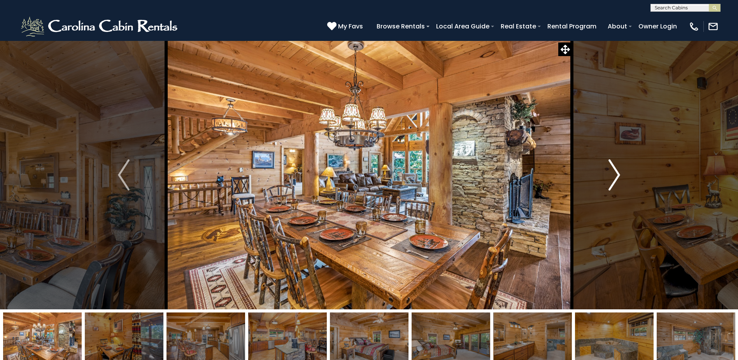
click at [616, 184] on img "Next" at bounding box center [615, 174] width 12 height 31
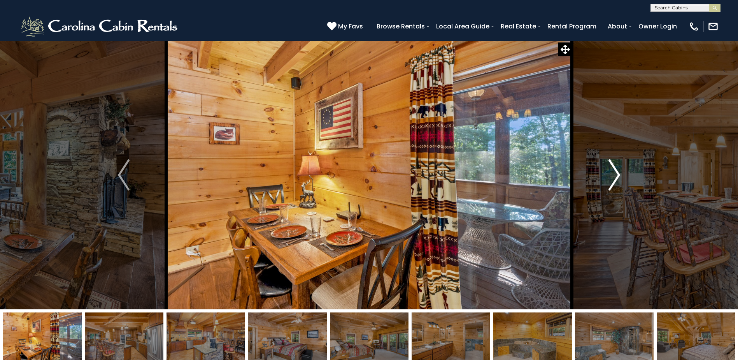
click at [616, 184] on img "Next" at bounding box center [615, 174] width 12 height 31
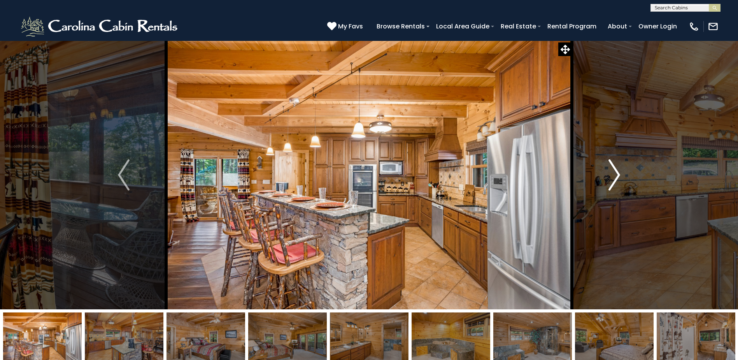
click at [616, 184] on img "Next" at bounding box center [615, 174] width 12 height 31
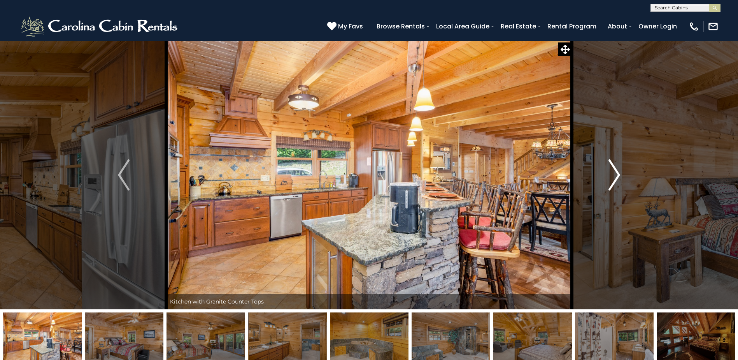
click at [616, 184] on img "Next" at bounding box center [615, 174] width 12 height 31
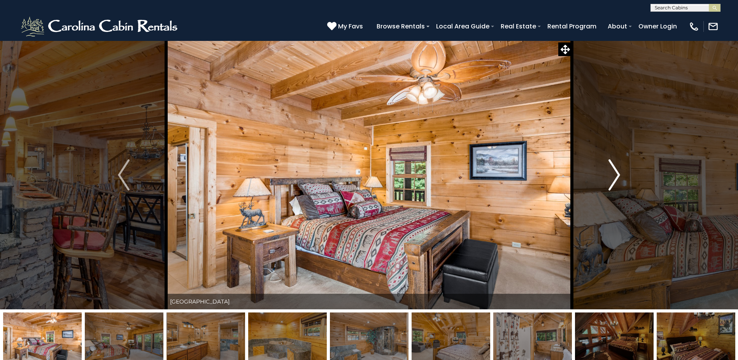
click at [616, 184] on img "Next" at bounding box center [615, 174] width 12 height 31
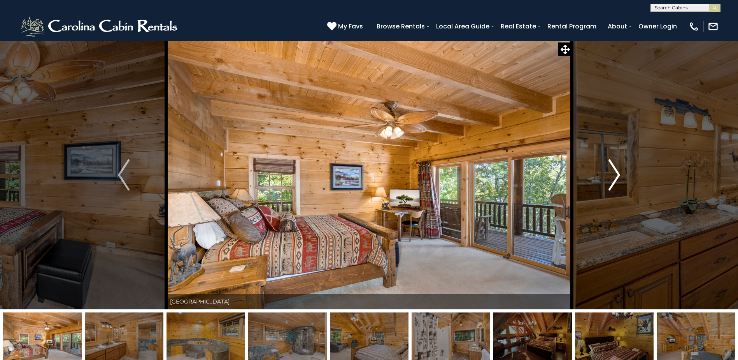
click at [616, 184] on img "Next" at bounding box center [615, 174] width 12 height 31
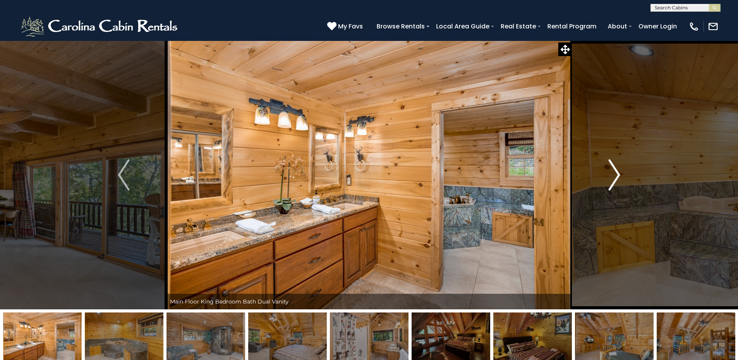
click at [616, 184] on img "Next" at bounding box center [615, 174] width 12 height 31
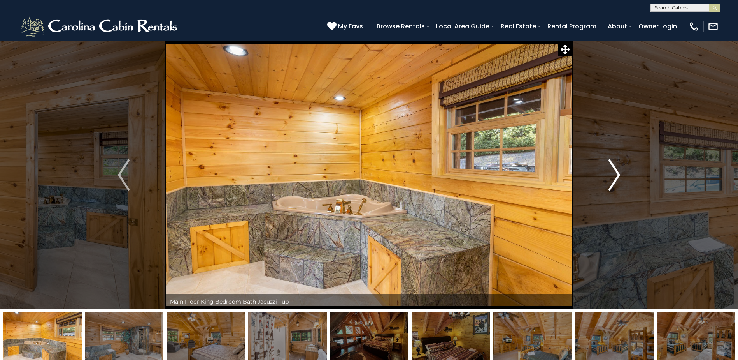
click at [615, 185] on img "Next" at bounding box center [615, 174] width 12 height 31
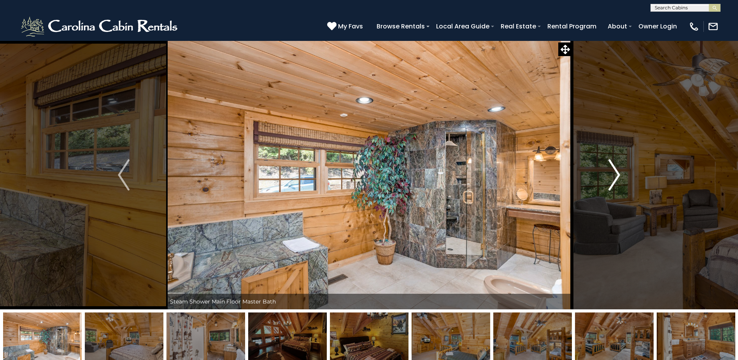
click at [615, 185] on img "Next" at bounding box center [615, 174] width 12 height 31
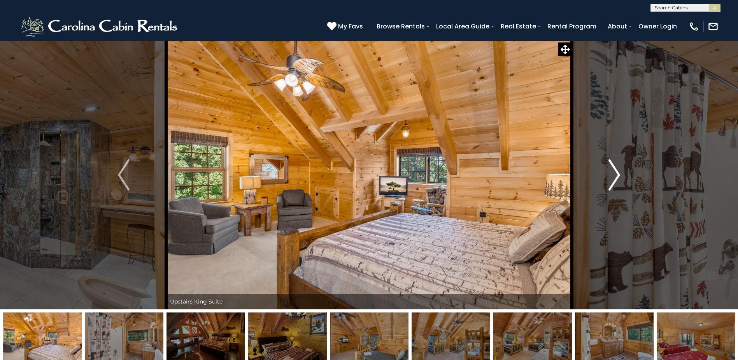
click at [615, 185] on img "Next" at bounding box center [615, 174] width 12 height 31
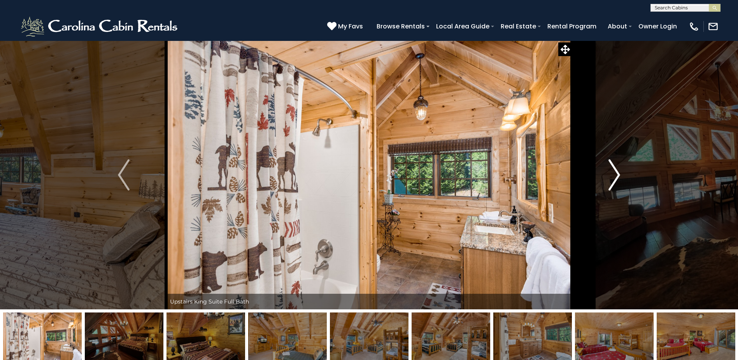
click at [615, 186] on img "Next" at bounding box center [615, 174] width 12 height 31
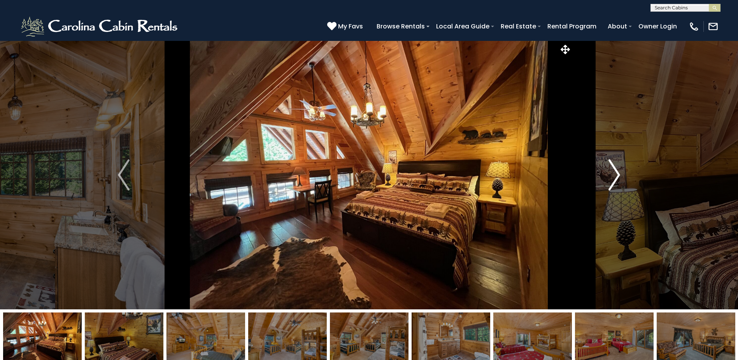
click at [615, 187] on img "Next" at bounding box center [615, 174] width 12 height 31
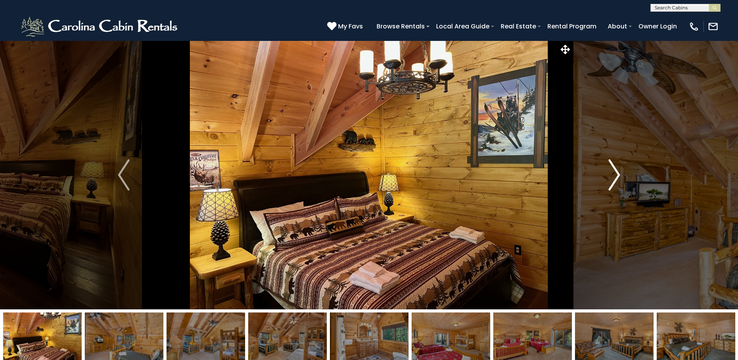
click at [615, 187] on img "Next" at bounding box center [615, 174] width 12 height 31
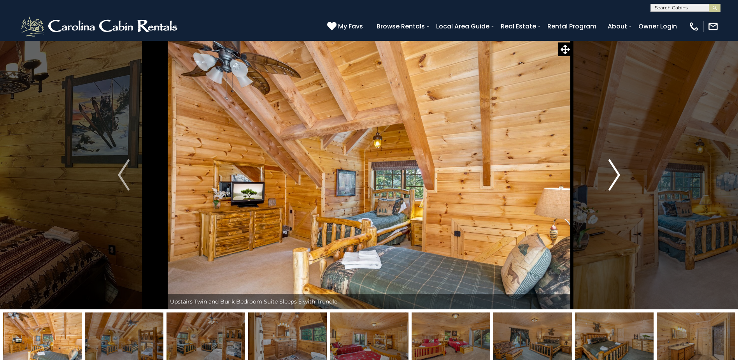
click at [614, 187] on img "Next" at bounding box center [615, 174] width 12 height 31
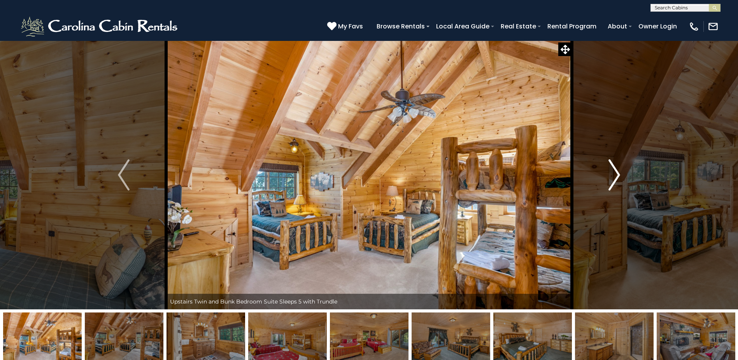
click at [614, 188] on img "Next" at bounding box center [615, 174] width 12 height 31
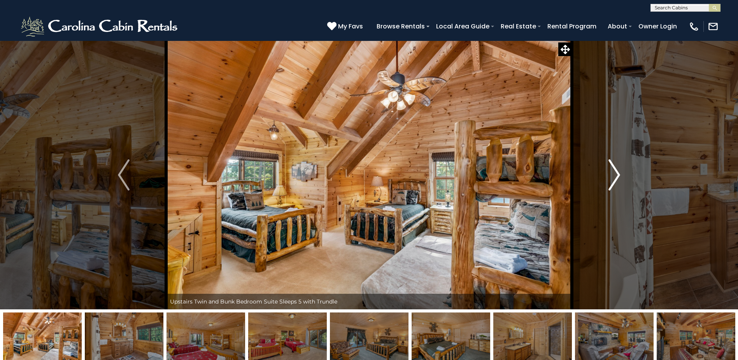
click at [614, 188] on img "Next" at bounding box center [615, 174] width 12 height 31
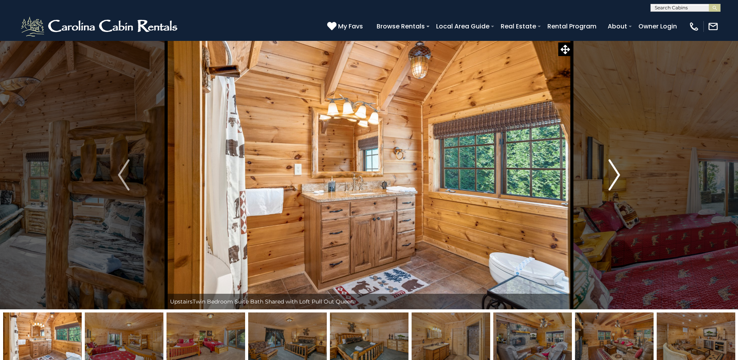
click at [614, 188] on img "Next" at bounding box center [615, 174] width 12 height 31
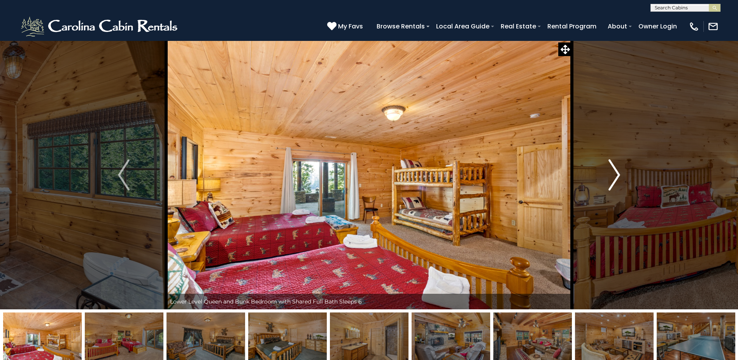
click at [613, 189] on img "Next" at bounding box center [615, 174] width 12 height 31
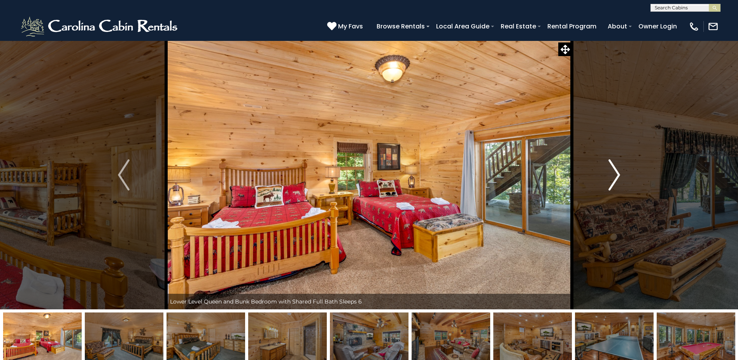
click at [613, 189] on img "Next" at bounding box center [615, 174] width 12 height 31
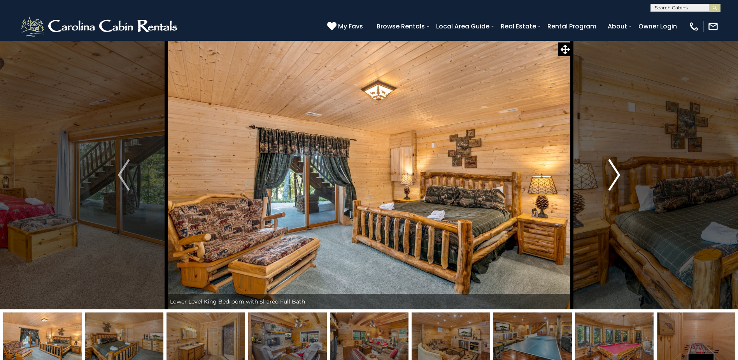
click at [613, 190] on img "Next" at bounding box center [615, 174] width 12 height 31
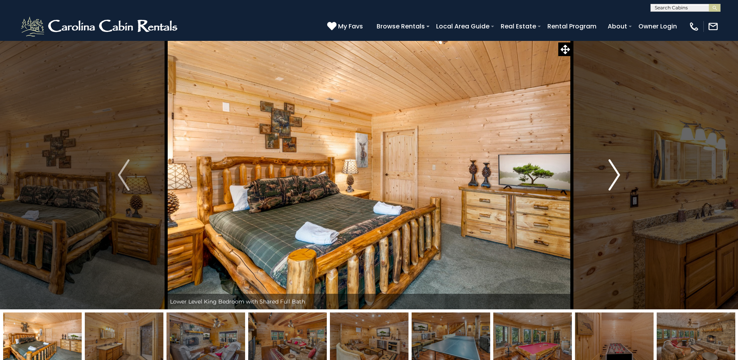
click at [613, 190] on img "Next" at bounding box center [615, 174] width 12 height 31
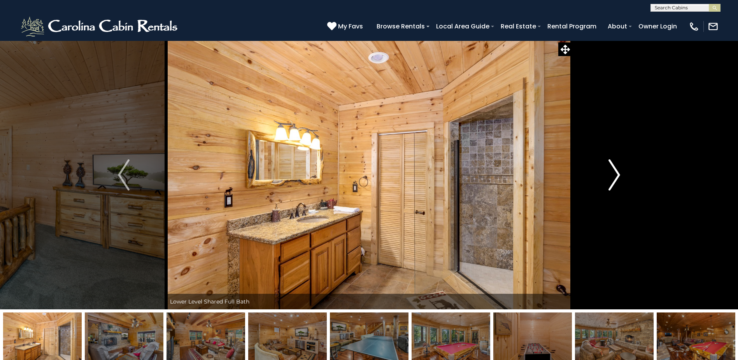
click at [613, 190] on img "Next" at bounding box center [615, 174] width 12 height 31
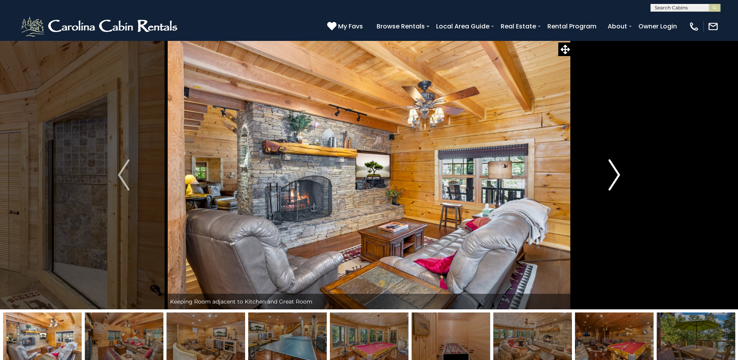
click at [612, 191] on button "Next" at bounding box center [614, 174] width 85 height 268
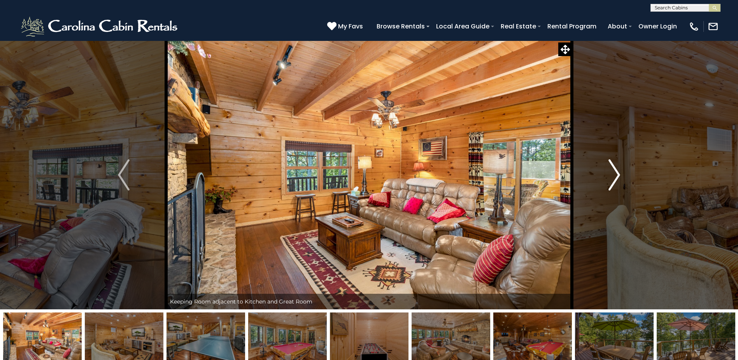
click at [612, 191] on button "Next" at bounding box center [614, 174] width 85 height 268
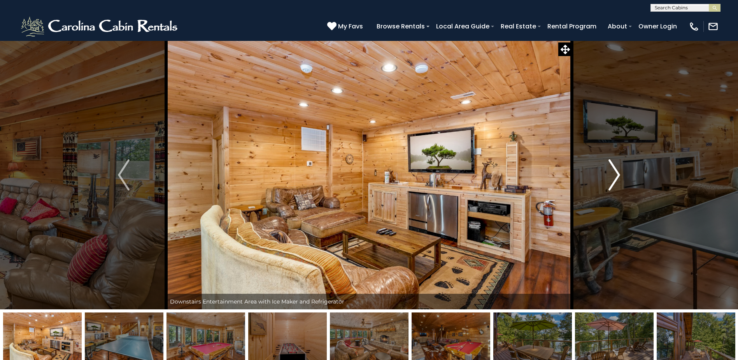
click at [612, 192] on button "Next" at bounding box center [614, 174] width 85 height 268
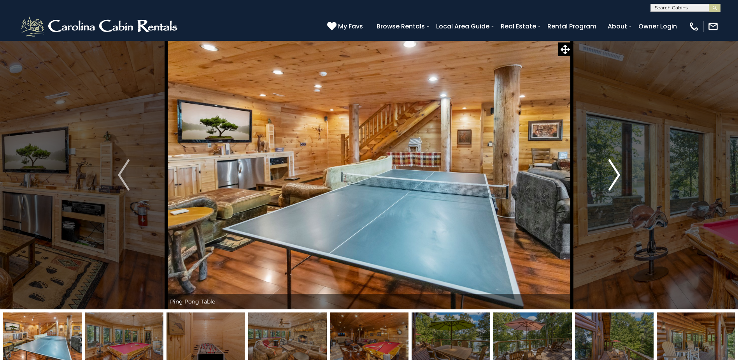
click at [612, 192] on button "Next" at bounding box center [614, 174] width 85 height 268
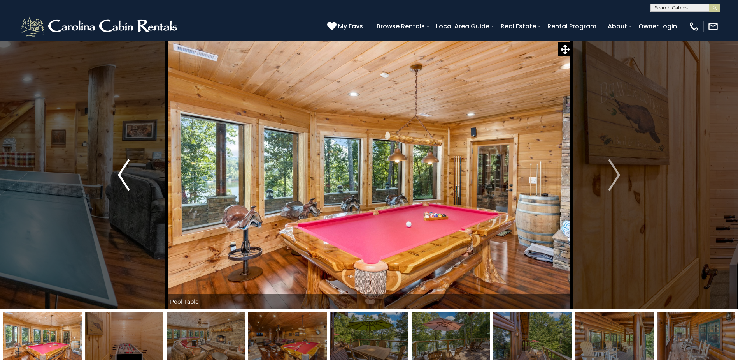
click at [121, 171] on img "Previous" at bounding box center [124, 174] width 12 height 31
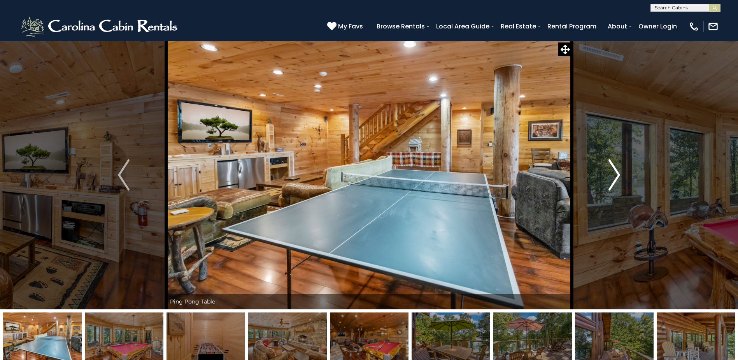
click at [610, 183] on img "Next" at bounding box center [615, 174] width 12 height 31
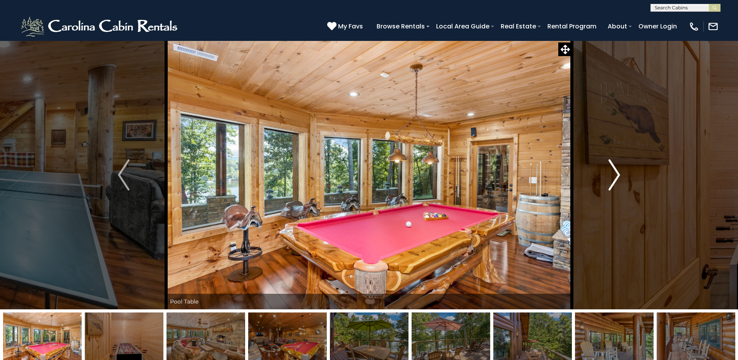
click at [609, 185] on img "Next" at bounding box center [615, 174] width 12 height 31
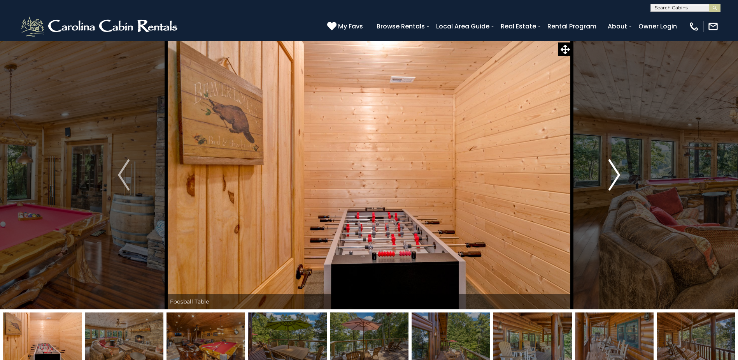
click at [609, 185] on img "Next" at bounding box center [615, 174] width 12 height 31
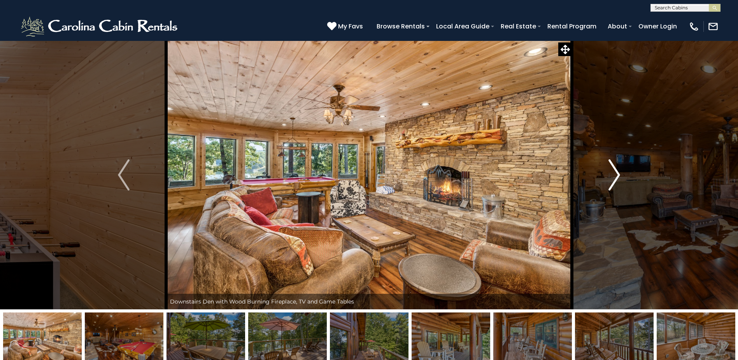
click at [612, 181] on img "Next" at bounding box center [615, 174] width 12 height 31
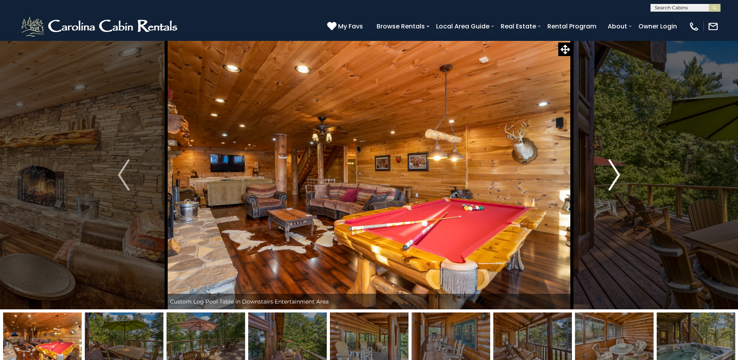
click at [611, 181] on img "Next" at bounding box center [615, 174] width 12 height 31
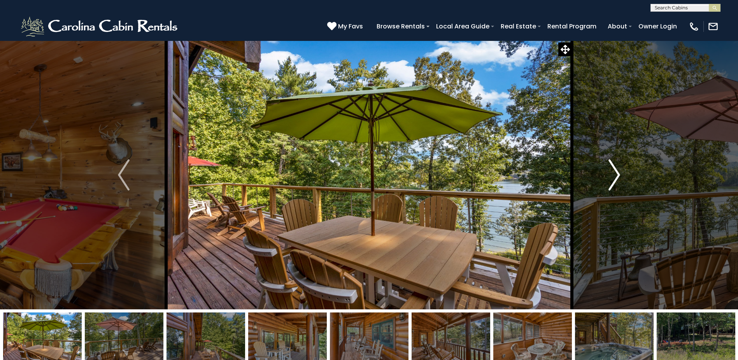
click at [611, 181] on img "Next" at bounding box center [615, 174] width 12 height 31
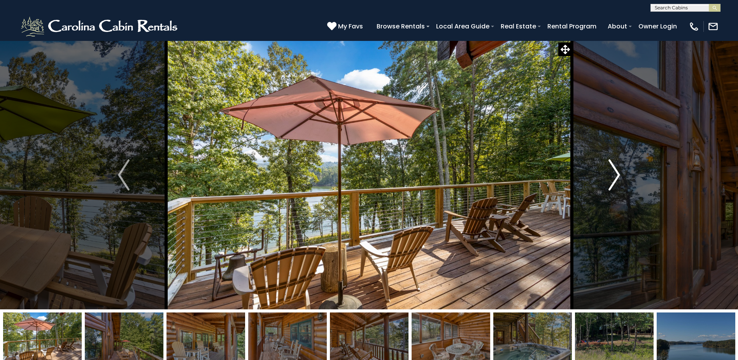
click at [611, 181] on img "Next" at bounding box center [615, 174] width 12 height 31
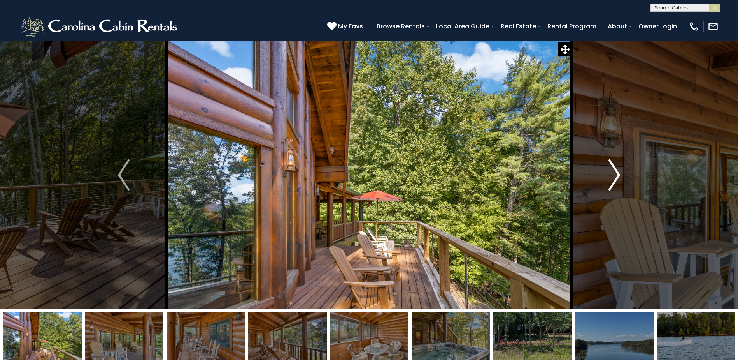
click at [610, 182] on img "Next" at bounding box center [615, 174] width 12 height 31
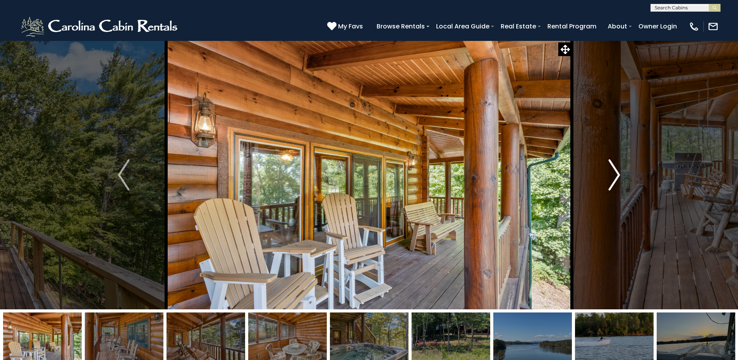
click at [610, 182] on img "Next" at bounding box center [615, 174] width 12 height 31
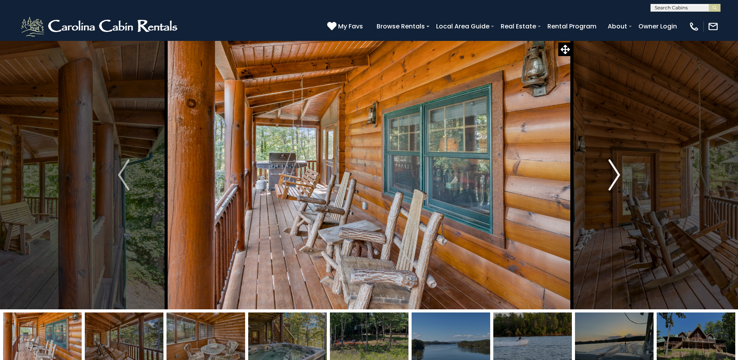
click at [610, 182] on img "Next" at bounding box center [615, 174] width 12 height 31
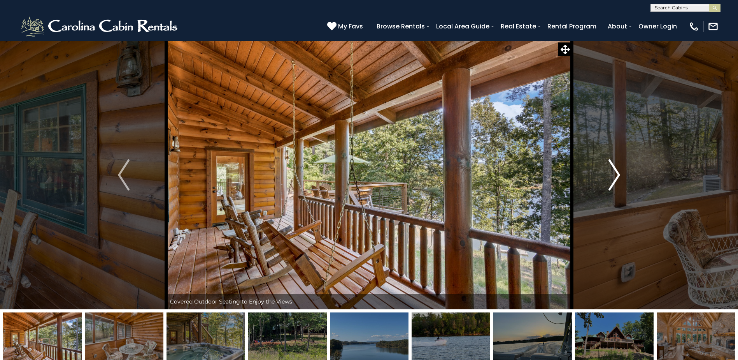
click at [610, 182] on img "Next" at bounding box center [615, 174] width 12 height 31
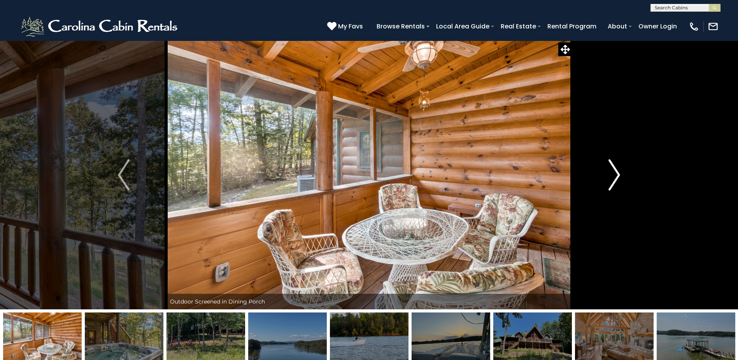
click at [609, 184] on img "Next" at bounding box center [615, 174] width 12 height 31
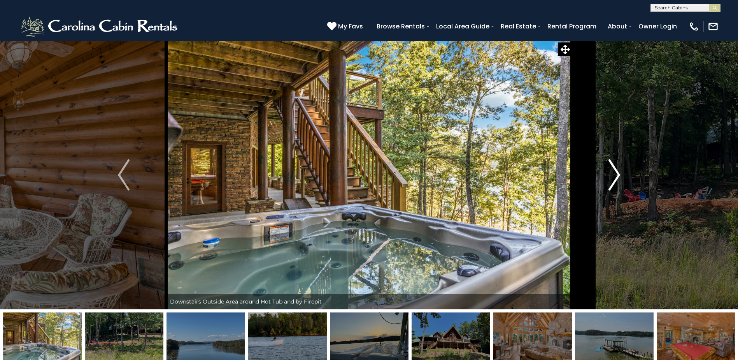
click at [609, 184] on img "Next" at bounding box center [615, 174] width 12 height 31
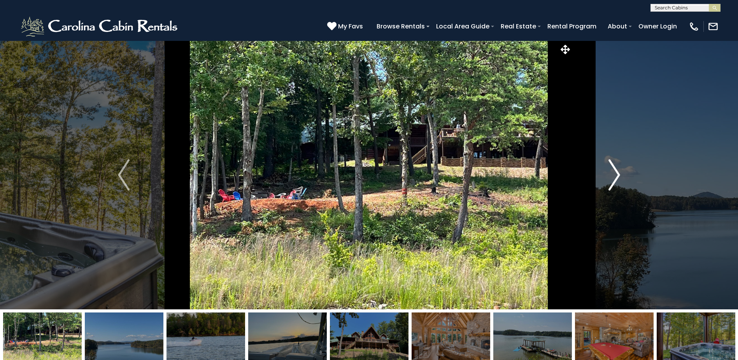
click at [609, 184] on img "Next" at bounding box center [615, 174] width 12 height 31
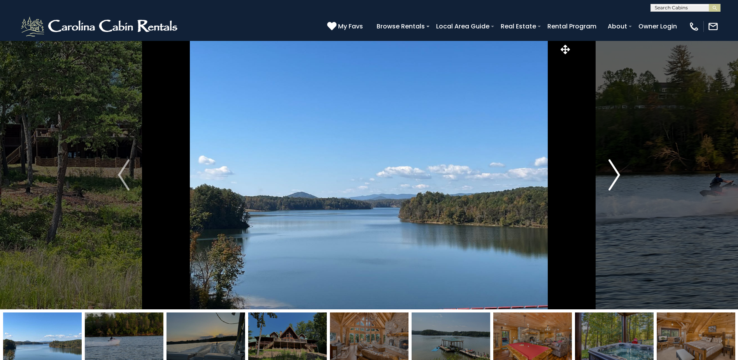
click at [609, 184] on img "Next" at bounding box center [615, 174] width 12 height 31
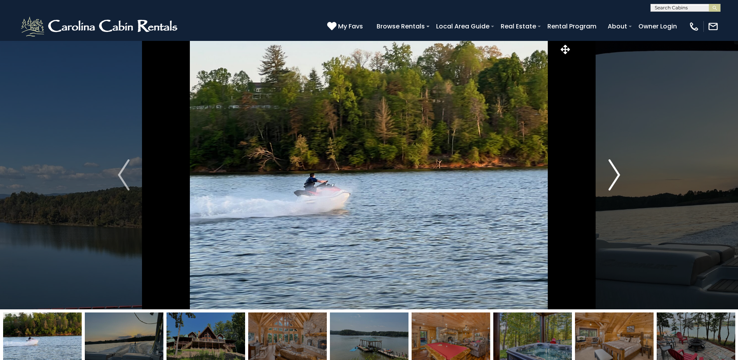
click at [609, 185] on img "Next" at bounding box center [615, 174] width 12 height 31
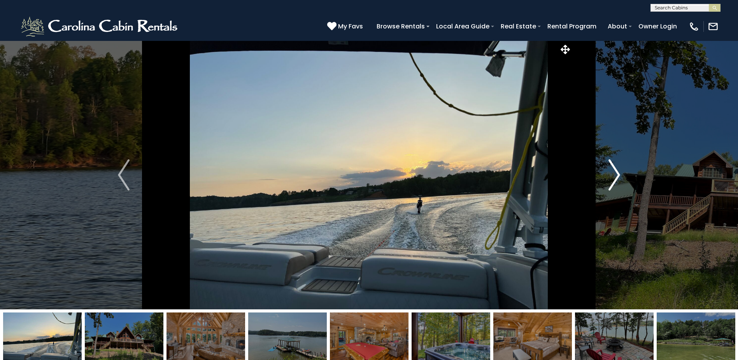
click at [609, 185] on img "Next" at bounding box center [615, 174] width 12 height 31
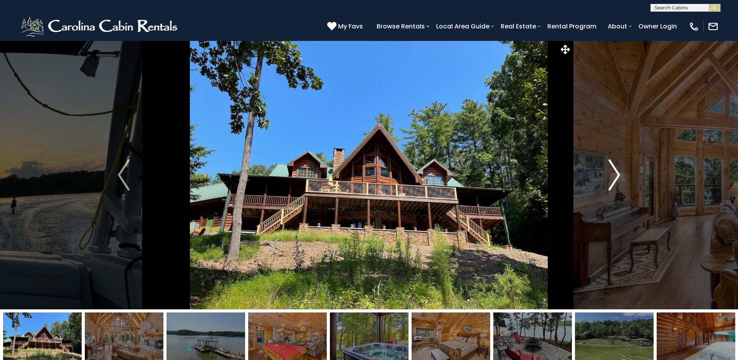
click at [609, 185] on img "Next" at bounding box center [615, 174] width 12 height 31
